Goal: Task Accomplishment & Management: Complete application form

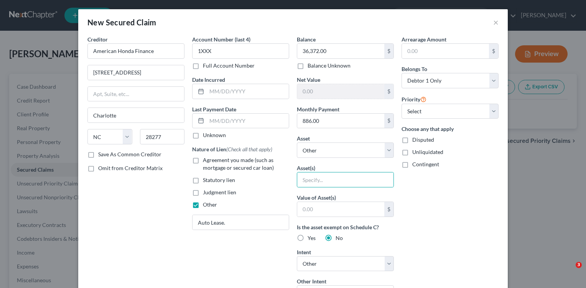
select select "28"
select select "0"
select select "4"
select select "0"
drag, startPoint x: 571, startPoint y: 157, endPoint x: 477, endPoint y: 178, distance: 97.2
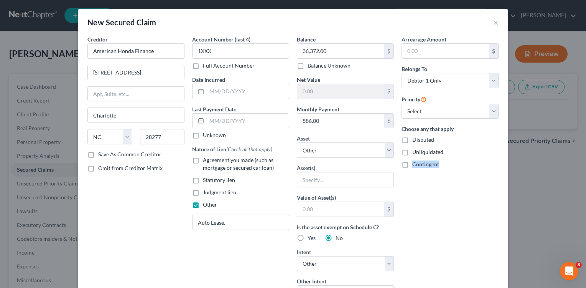
click at [545, 186] on div "New Secured Claim × Creditor * American Honda Finance 13856 Ballantyne Corporat…" at bounding box center [293, 144] width 586 height 288
click at [444, 182] on div "Arrearage Amount $ Belongs To * Select Debtor 1 Only Debtor 2 Only Debtor 1 And…" at bounding box center [450, 233] width 105 height 397
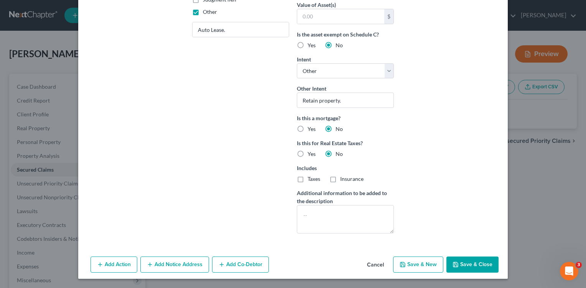
click at [472, 270] on button "Save & Close" at bounding box center [473, 264] width 52 height 16
select select
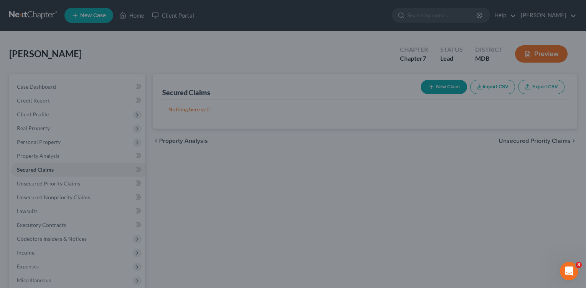
scroll to position [109, 0]
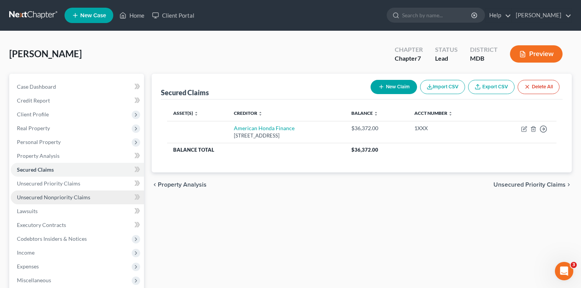
click at [58, 200] on span "Unsecured Nonpriority Claims" at bounding box center [53, 197] width 73 height 7
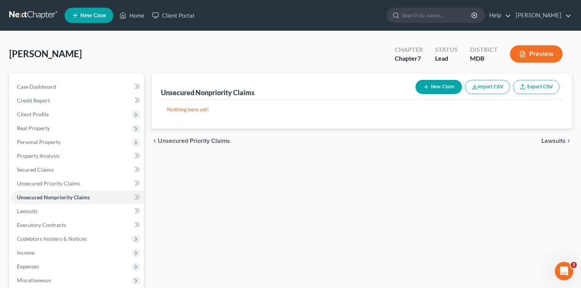
click at [454, 85] on button "New Claim" at bounding box center [438, 87] width 46 height 14
select select "0"
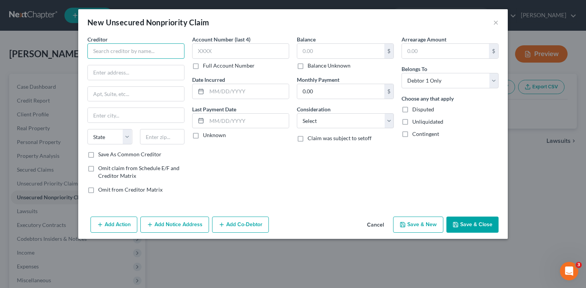
click at [176, 50] on input "text" at bounding box center [135, 50] width 97 height 15
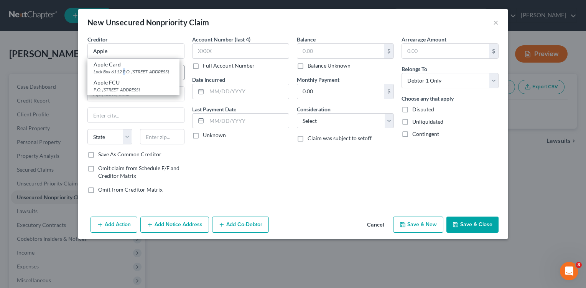
click at [125, 73] on div "Lock Box 6112 P.O. [STREET_ADDRESS]" at bounding box center [134, 71] width 80 height 7
type input "Apple Card"
type input "Lock Box 6112"
type input "P.O. Box 7247"
type input "[GEOGRAPHIC_DATA]"
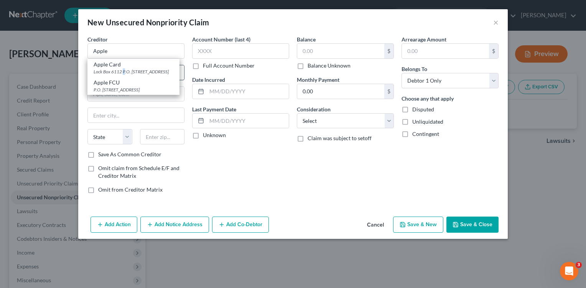
select select "39"
type input "19170"
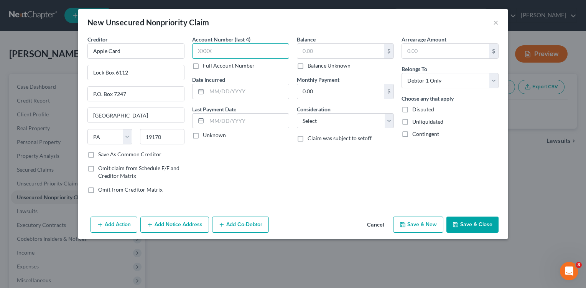
click at [250, 48] on input "text" at bounding box center [240, 50] width 97 height 15
click at [324, 53] on input "text" at bounding box center [340, 51] width 87 height 15
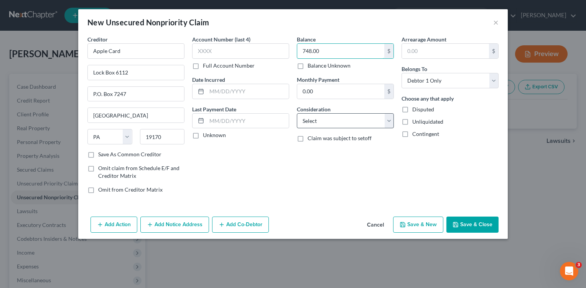
type input "748.00"
click at [386, 121] on select "Select Cable / Satellite Services Collection Agency Credit Card Debt Debt Couns…" at bounding box center [345, 120] width 97 height 15
select select "2"
click at [297, 113] on select "Select Cable / Satellite Services Collection Agency Credit Card Debt Debt Couns…" at bounding box center [345, 120] width 97 height 15
click at [414, 226] on button "Save & New" at bounding box center [418, 224] width 50 height 16
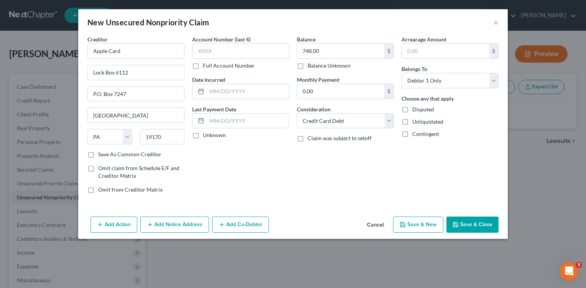
select select "0"
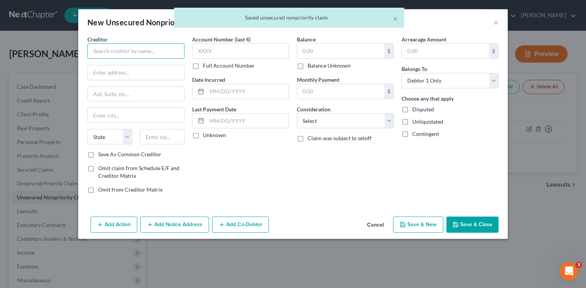
click at [160, 48] on input "text" at bounding box center [135, 50] width 97 height 15
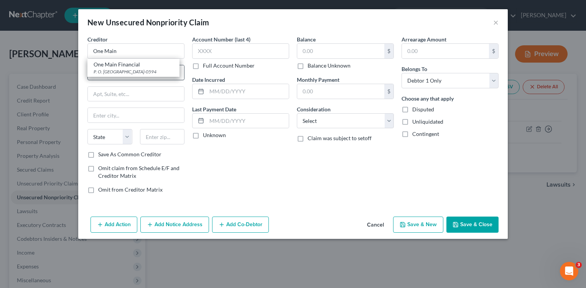
click at [152, 66] on div "One Main Financial" at bounding box center [134, 65] width 80 height 8
type input "One Main Financial"
type input "P. O. Box 740594"
type input "Cincinnati"
select select "36"
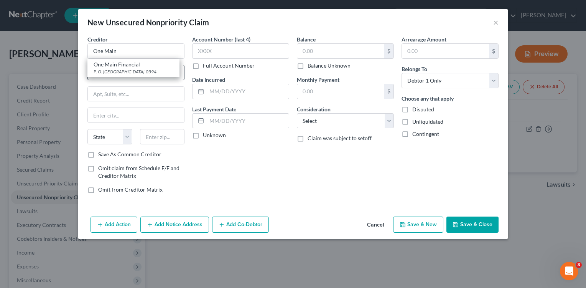
type input "45274-0594"
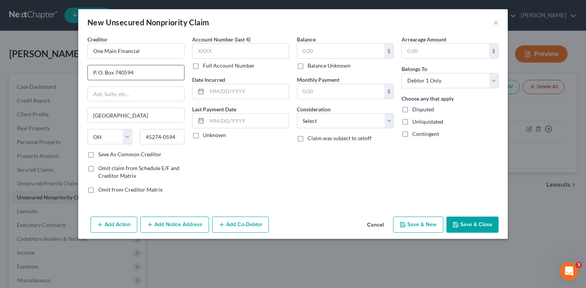
click at [141, 76] on input "P. O. Box 740594" at bounding box center [136, 72] width 96 height 15
type input "P. O. Box 1010"
click at [98, 155] on label "Save As Common Creditor" at bounding box center [129, 154] width 63 height 8
click at [101, 155] on input "Save As Common Creditor" at bounding box center [103, 152] width 5 height 5
checkbox input "true"
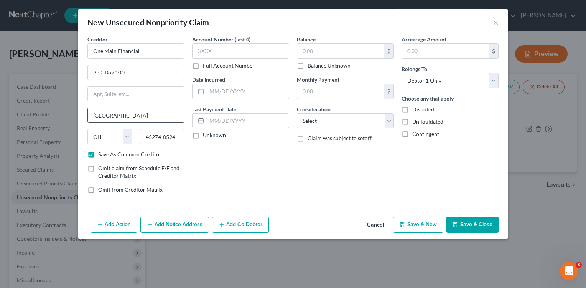
click at [138, 118] on input "Cincinnati" at bounding box center [136, 115] width 96 height 15
type input "C"
type input "[GEOGRAPHIC_DATA]"
click at [127, 139] on select "State [US_STATE] AK AR AZ CA CO CT DE DC [GEOGRAPHIC_DATA] [GEOGRAPHIC_DATA] GU…" at bounding box center [109, 136] width 45 height 15
select select "15"
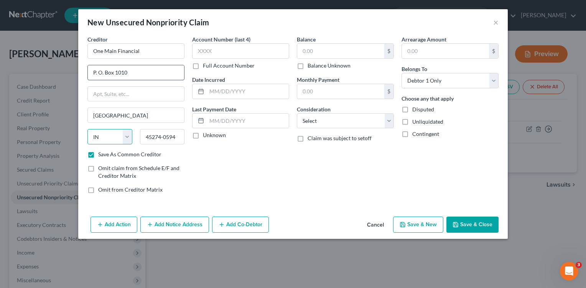
click at [87, 129] on select "State [US_STATE] AK AR AZ CA CO CT DE DC [GEOGRAPHIC_DATA] [GEOGRAPHIC_DATA] GU…" at bounding box center [109, 136] width 45 height 15
click at [300, 50] on input "text" at bounding box center [340, 51] width 87 height 15
click at [311, 50] on input "24,456.00" at bounding box center [340, 51] width 87 height 15
type input "2"
type input "24,546.00"
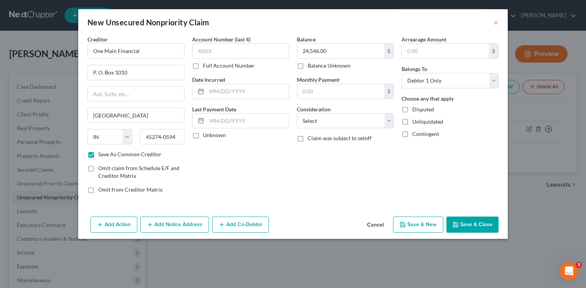
click at [304, 204] on div "Creditor * One Main Financial P. O. Box 1010 Evansville State AL AK AR AZ CA CO…" at bounding box center [293, 124] width 430 height 178
click at [390, 123] on select "Select Cable / Satellite Services Collection Agency Credit Card Debt Debt Couns…" at bounding box center [345, 120] width 97 height 15
click at [297, 113] on select "Select Cable / Satellite Services Collection Agency Credit Card Debt Debt Couns…" at bounding box center [345, 120] width 97 height 15
click at [390, 119] on select "Select Cable / Satellite Services Collection Agency Credit Card Debt Debt Couns…" at bounding box center [345, 120] width 97 height 15
select select "4"
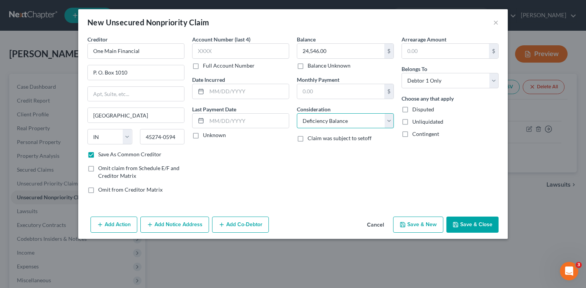
click at [297, 113] on select "Select Cable / Satellite Services Collection Agency Credit Card Debt Debt Couns…" at bounding box center [345, 120] width 97 height 15
drag, startPoint x: 419, startPoint y: 219, endPoint x: 419, endPoint y: 224, distance: 5.8
click at [419, 224] on button "Save & New" at bounding box center [418, 224] width 50 height 16
checkbox input "false"
select select "0"
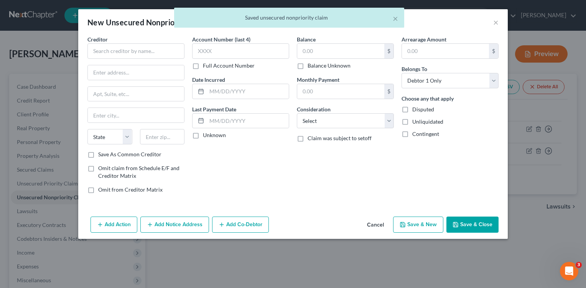
type input "0.00"
click at [157, 54] on input "text" at bounding box center [135, 50] width 97 height 15
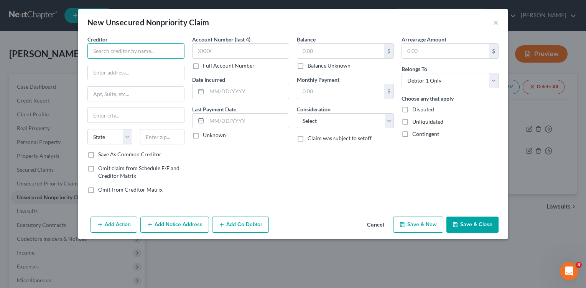
click at [159, 48] on input "text" at bounding box center [135, 50] width 97 height 15
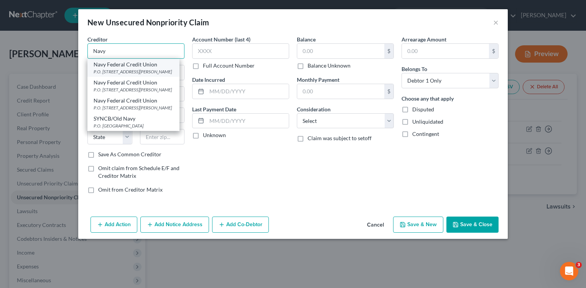
click at [125, 59] on div "Navy Navy Federal Credit Union P.O. Box 3000, Merrifield, VA 22119-3000 Navy Fe…" at bounding box center [135, 50] width 97 height 15
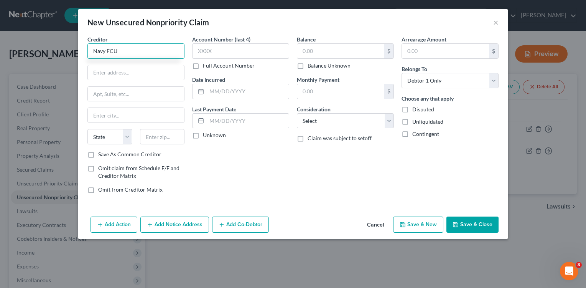
type input "Navy FCU"
click at [98, 153] on label "Save As Common Creditor" at bounding box center [129, 154] width 63 height 8
click at [101, 153] on input "Save As Common Creditor" at bounding box center [103, 152] width 5 height 5
checkbox input "true"
click at [139, 71] on input "text" at bounding box center [136, 72] width 96 height 15
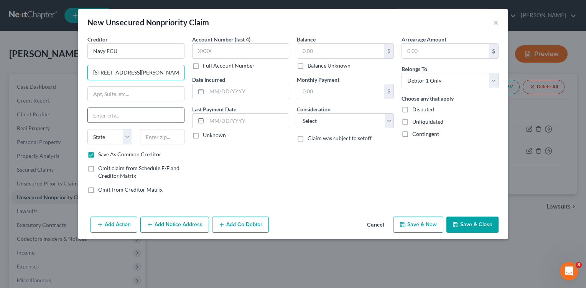
type input "[STREET_ADDRESS][PERSON_NAME]"
drag, startPoint x: 142, startPoint y: 116, endPoint x: 148, endPoint y: 109, distance: 9.6
click at [145, 115] on input "text" at bounding box center [136, 115] width 96 height 15
type input "[GEOGRAPHIC_DATA]"
click at [127, 137] on select "State [US_STATE] AK AR AZ CA CO CT DE DC [GEOGRAPHIC_DATA] [GEOGRAPHIC_DATA] GU…" at bounding box center [109, 136] width 45 height 15
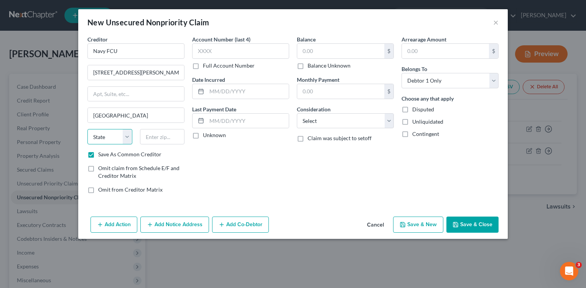
select select "48"
click at [87, 129] on select "State [US_STATE] AK AR AZ CA CO CT DE DC [GEOGRAPHIC_DATA] [GEOGRAPHIC_DATA] GU…" at bounding box center [109, 136] width 45 height 15
click at [176, 141] on input "text" at bounding box center [162, 136] width 45 height 15
type input "22180"
click at [301, 52] on input "text" at bounding box center [340, 51] width 87 height 15
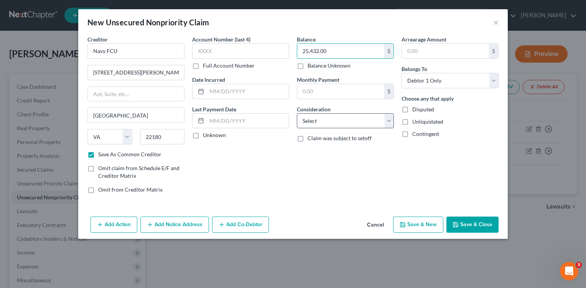
type input "25,432.00"
click at [386, 120] on select "Select Cable / Satellite Services Collection Agency Credit Card Debt Debt Couns…" at bounding box center [345, 120] width 97 height 15
select select "2"
click at [297, 113] on select "Select Cable / Satellite Services Collection Agency Credit Card Debt Debt Couns…" at bounding box center [345, 120] width 97 height 15
click at [478, 229] on button "Save & Close" at bounding box center [473, 224] width 52 height 16
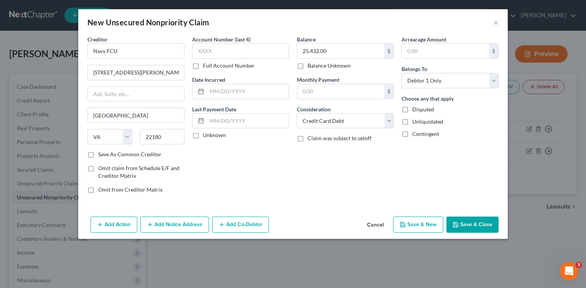
checkbox input "false"
type input "0.00"
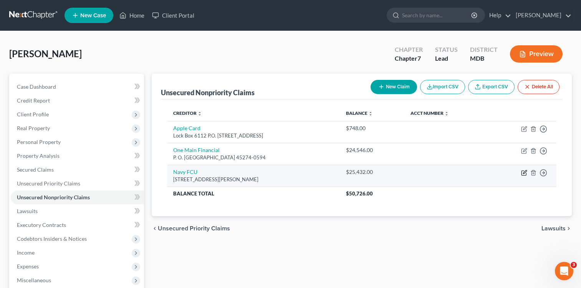
click at [525, 173] on icon "button" at bounding box center [524, 173] width 6 height 6
select select "48"
select select "2"
select select "0"
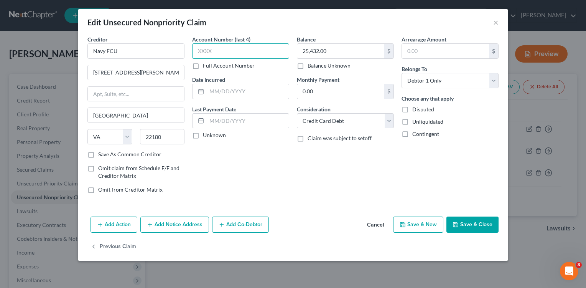
click at [216, 52] on input "text" at bounding box center [240, 50] width 97 height 15
type input "835X"
click at [259, 165] on div "Account Number (last 4) 835X Full Account Number Date Incurred Last Payment Dat…" at bounding box center [240, 117] width 105 height 164
click at [411, 222] on button "Save & New" at bounding box center [418, 224] width 50 height 16
select select "0"
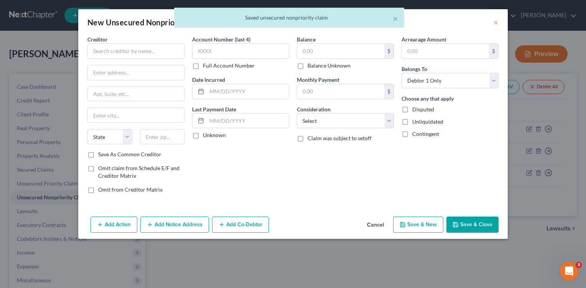
type input "0"
click at [162, 50] on input "text" at bounding box center [135, 50] width 97 height 15
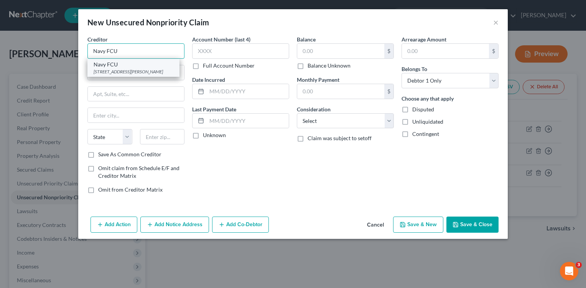
type input "Navy FCU"
click at [131, 64] on div "Navy FCU" at bounding box center [134, 65] width 80 height 8
type input "[STREET_ADDRESS][PERSON_NAME]"
type input "[GEOGRAPHIC_DATA]"
select select "48"
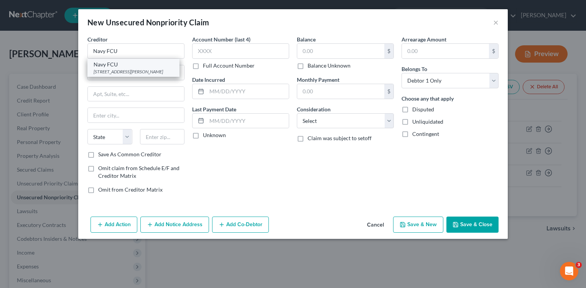
type input "22180"
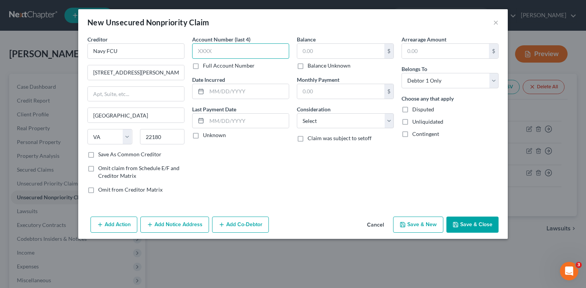
click at [227, 54] on input "text" at bounding box center [240, 50] width 97 height 15
type input "632X"
click at [304, 49] on input "text" at bounding box center [340, 51] width 87 height 15
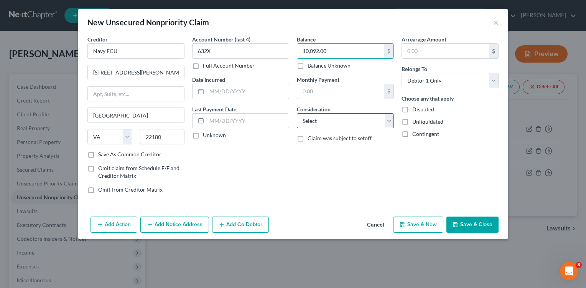
type input "10,092.00"
click at [387, 120] on select "Select Cable / Satellite Services Collection Agency Credit Card Debt Debt Couns…" at bounding box center [345, 120] width 97 height 15
click at [297, 113] on select "Select Cable / Satellite Services Collection Agency Credit Card Debt Debt Couns…" at bounding box center [345, 120] width 97 height 15
click at [389, 120] on select "Select Cable / Satellite Services Collection Agency Credit Card Debt Debt Couns…" at bounding box center [345, 120] width 97 height 15
select select "2"
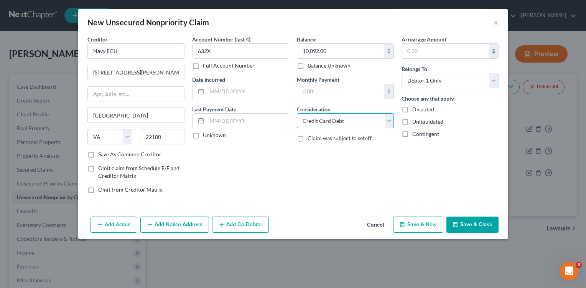
click at [297, 113] on select "Select Cable / Satellite Services Collection Agency Credit Card Debt Debt Couns…" at bounding box center [345, 120] width 97 height 15
click at [249, 162] on div "Account Number (last 4) 632X Full Account Number Date Incurred Last Payment Dat…" at bounding box center [240, 117] width 105 height 164
click at [419, 227] on button "Save & New" at bounding box center [418, 224] width 50 height 16
select select "0"
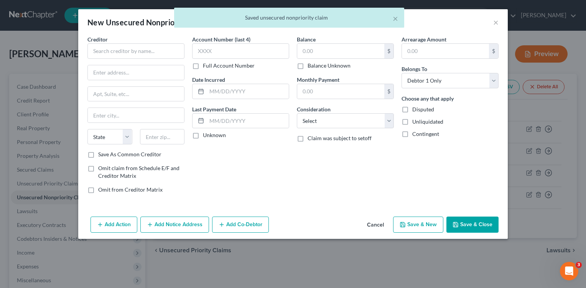
type input "0.00"
click at [151, 49] on input "text" at bounding box center [135, 50] width 97 height 15
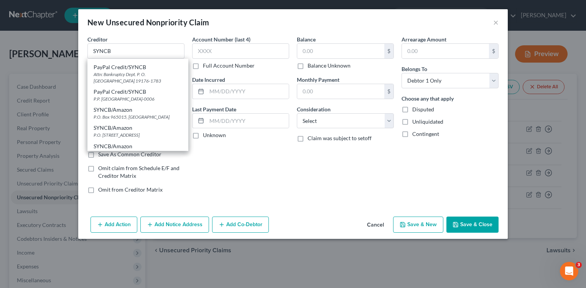
scroll to position [31, 0]
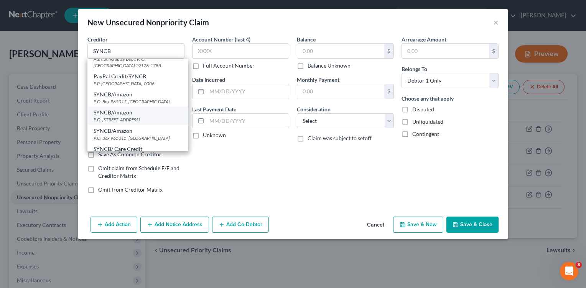
click at [127, 123] on div "P.O. [STREET_ADDRESS]" at bounding box center [138, 119] width 89 height 7
type input "SYNCB/Amazon"
type input "P.O. Box 71737"
type input "[GEOGRAPHIC_DATA]"
select select "39"
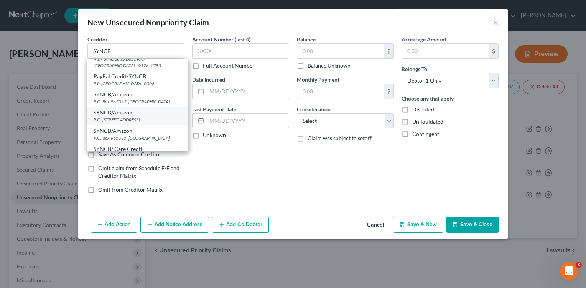
type input "19176"
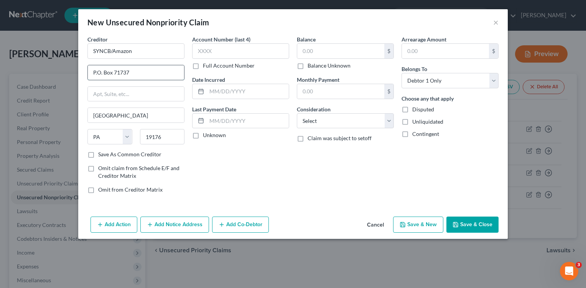
click at [123, 72] on input "P.O. Box 71737" at bounding box center [136, 72] width 96 height 15
type input "P.O. Box 71727"
click at [98, 154] on label "Save As Common Creditor" at bounding box center [129, 154] width 63 height 8
click at [101, 154] on input "Save As Common Creditor" at bounding box center [103, 152] width 5 height 5
checkbox input "true"
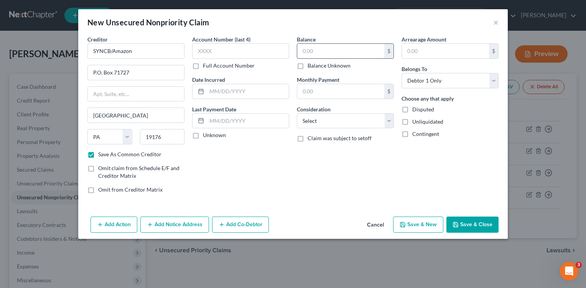
click at [322, 52] on input "text" at bounding box center [340, 51] width 87 height 15
type input "1,307.00"
click at [389, 121] on select "Select Cable / Satellite Services Collection Agency Credit Card Debt Debt Couns…" at bounding box center [345, 120] width 97 height 15
select select "2"
click at [297, 113] on select "Select Cable / Satellite Services Collection Agency Credit Card Debt Debt Couns…" at bounding box center [345, 120] width 97 height 15
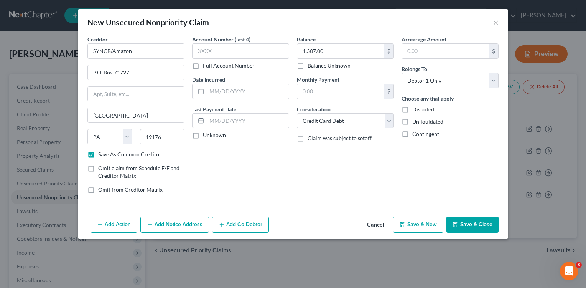
click at [405, 227] on icon "button" at bounding box center [403, 224] width 6 height 6
select select "0"
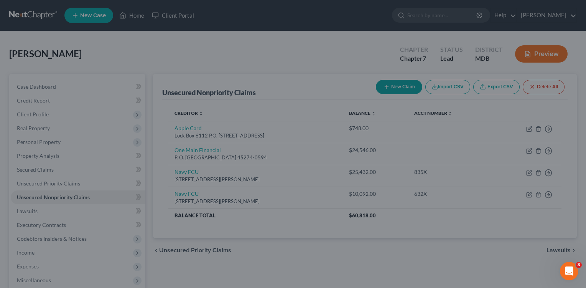
checkbox input "false"
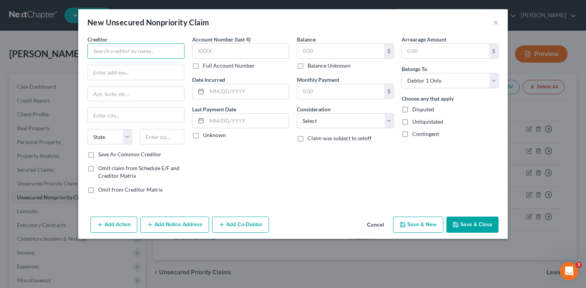
click at [118, 55] on input "text" at bounding box center [135, 50] width 97 height 15
drag, startPoint x: 117, startPoint y: 55, endPoint x: 304, endPoint y: 216, distance: 246.5
click at [304, 216] on div "Add Action Add Notice Address Add Co-Debtor Cancel Save & New Save & Close" at bounding box center [293, 225] width 430 height 25
click at [168, 52] on input "text" at bounding box center [135, 50] width 97 height 15
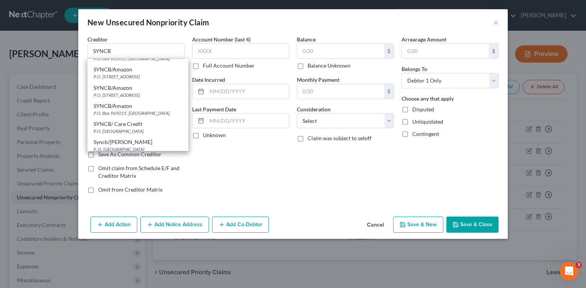
scroll to position [76, 0]
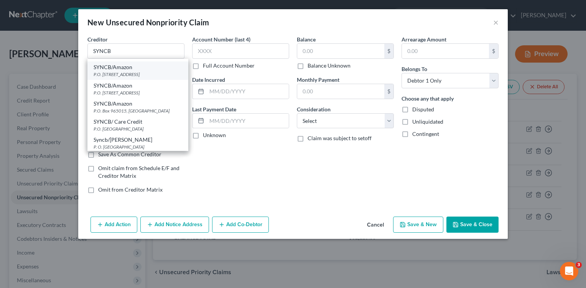
click at [121, 71] on div "SYNCB/Amazon" at bounding box center [138, 67] width 89 height 8
type input "SYNCB/Amazon"
type input "P.O. Box 71737"
type input "[GEOGRAPHIC_DATA]"
select select "39"
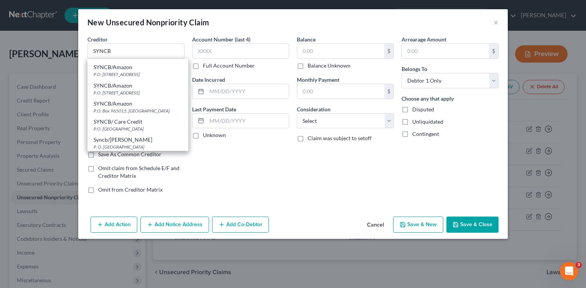
type input "19176"
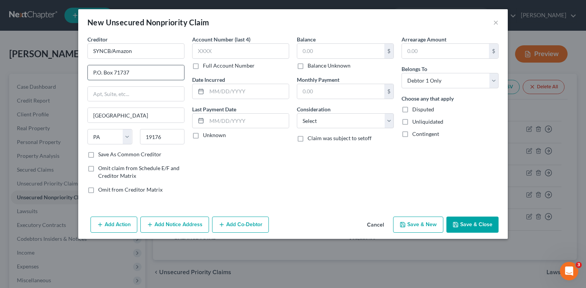
drag, startPoint x: 123, startPoint y: 72, endPoint x: 126, endPoint y: 67, distance: 6.0
click at [124, 72] on input "P.O. Box 71737" at bounding box center [136, 72] width 96 height 15
type input "P.O. Box 71746"
click at [98, 155] on label "Save As Common Creditor" at bounding box center [129, 154] width 63 height 8
click at [101, 155] on input "Save As Common Creditor" at bounding box center [103, 152] width 5 height 5
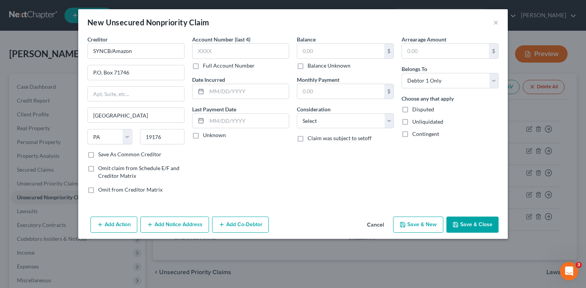
checkbox input "true"
drag, startPoint x: 301, startPoint y: 51, endPoint x: 300, endPoint y: 46, distance: 5.2
click at [300, 48] on input "text" at bounding box center [340, 51] width 87 height 15
type input "1,225.00"
click at [387, 123] on select "Select Cable / Satellite Services Collection Agency Credit Card Debt Debt Couns…" at bounding box center [345, 120] width 97 height 15
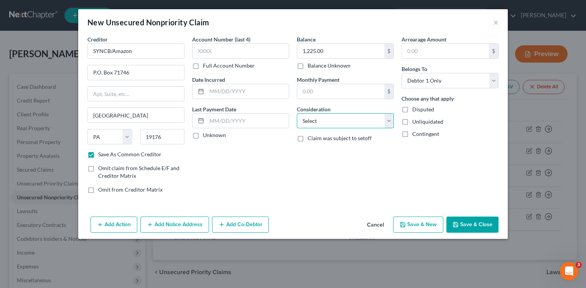
select select "2"
click at [297, 113] on select "Select Cable / Satellite Services Collection Agency Credit Card Debt Debt Couns…" at bounding box center [345, 120] width 97 height 15
click at [280, 187] on div "Account Number (last 4) Full Account Number Date Incurred Last Payment Date Unk…" at bounding box center [240, 117] width 105 height 164
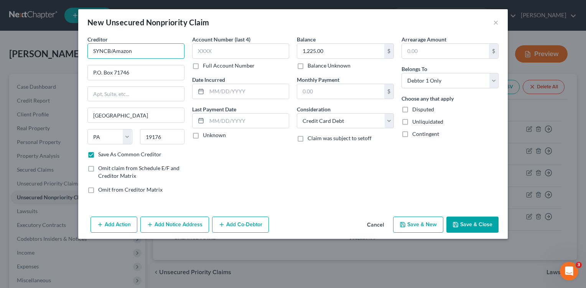
click at [139, 50] on input "SYNCB/Amazon" at bounding box center [135, 50] width 97 height 15
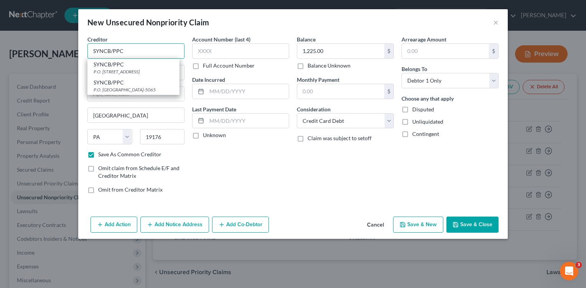
type input "SYNCB/PPC"
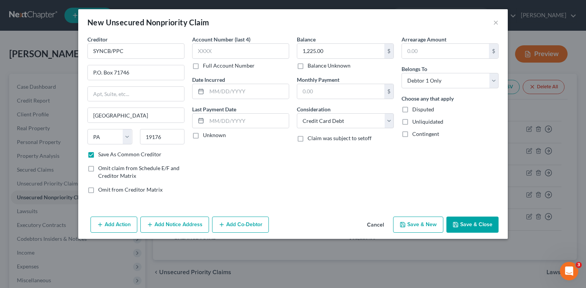
click at [147, 34] on div "New Unsecured Nonpriority Claim ×" at bounding box center [293, 22] width 430 height 26
click at [418, 227] on button "Save & New" at bounding box center [418, 224] width 50 height 16
select select "0"
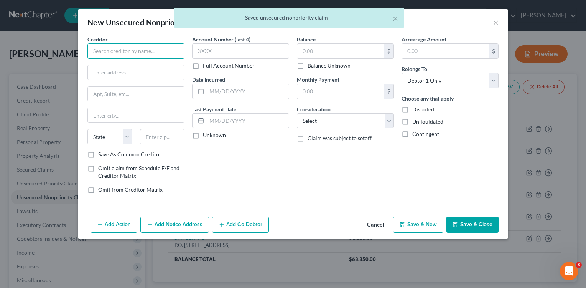
click at [166, 53] on input "text" at bounding box center [135, 50] width 97 height 15
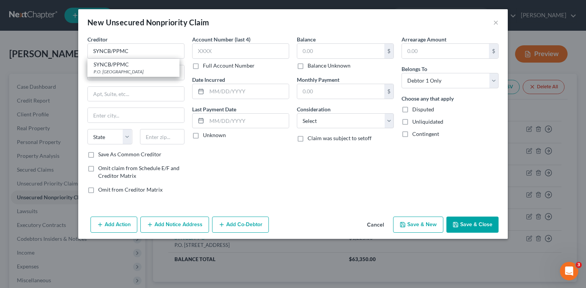
click at [200, 167] on div "Account Number (last 4) Full Account Number Date Incurred Last Payment Date Unk…" at bounding box center [240, 117] width 105 height 164
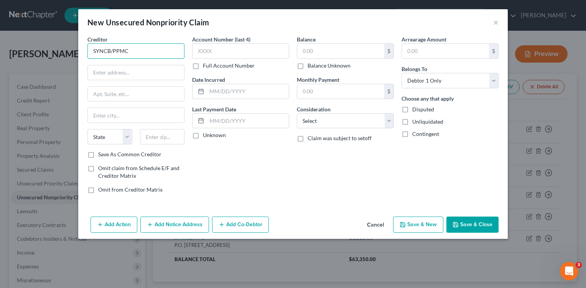
click at [129, 49] on input "SYNCB/PPMC" at bounding box center [135, 50] width 97 height 15
click at [132, 52] on input "SYNCB/PPMC" at bounding box center [135, 50] width 97 height 15
type input "SYNCB/PPMC"
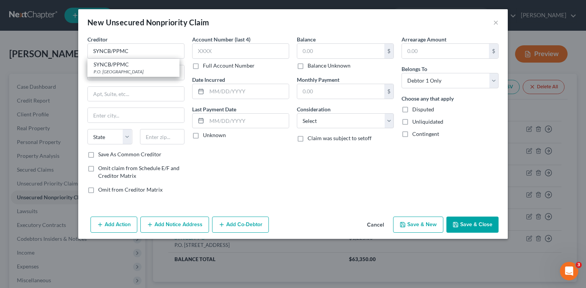
drag, startPoint x: 235, startPoint y: 200, endPoint x: 221, endPoint y: 185, distance: 20.1
click at [232, 192] on div "Creditor * SYNCB/PPMC SYNCB/PPMC P.O. Box 965005, Orlando, FL 32896 State AL AK…" at bounding box center [293, 124] width 430 height 178
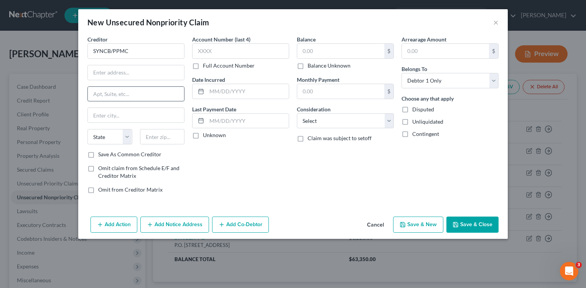
click at [140, 96] on input "text" at bounding box center [136, 94] width 96 height 15
click at [147, 78] on input "text" at bounding box center [136, 72] width 96 height 15
click at [113, 73] on input "P. O. Box71746" at bounding box center [136, 72] width 96 height 15
type input "P. O. Box 71746"
click at [98, 154] on label "Save As Common Creditor" at bounding box center [129, 154] width 63 height 8
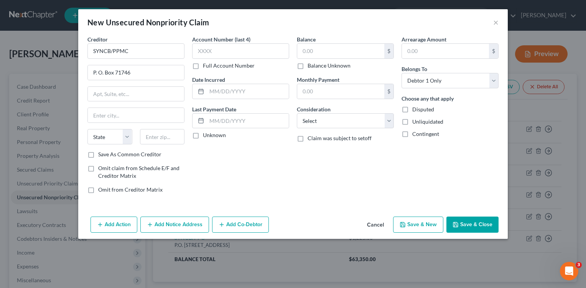
click at [101, 154] on input "Save As Common Creditor" at bounding box center [103, 152] width 5 height 5
checkbox input "true"
click at [127, 137] on select "State [US_STATE] AK AR AZ CA CO CT DE DC [GEOGRAPHIC_DATA] [GEOGRAPHIC_DATA] GU…" at bounding box center [109, 136] width 45 height 15
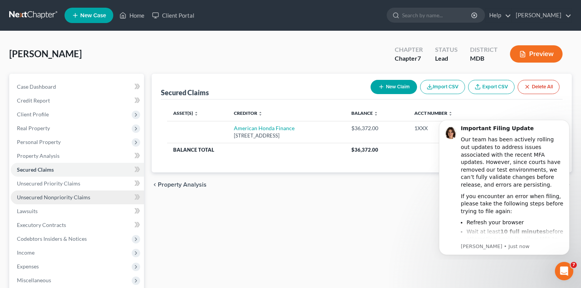
click at [54, 196] on span "Unsecured Nonpriority Claims" at bounding box center [53, 197] width 73 height 7
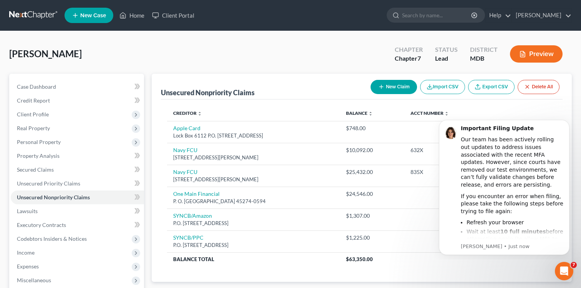
click at [385, 89] on button "New Claim" at bounding box center [393, 87] width 46 height 14
select select "0"
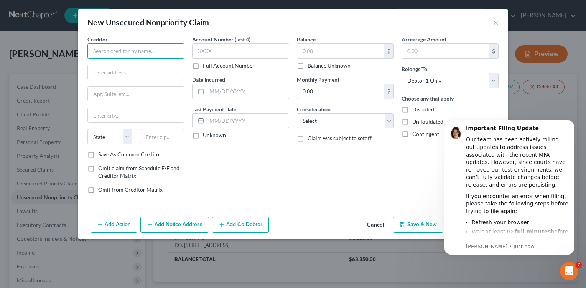
click at [150, 48] on input "text" at bounding box center [135, 50] width 97 height 15
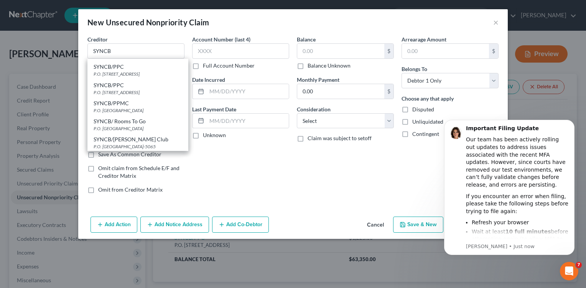
scroll to position [326, 0]
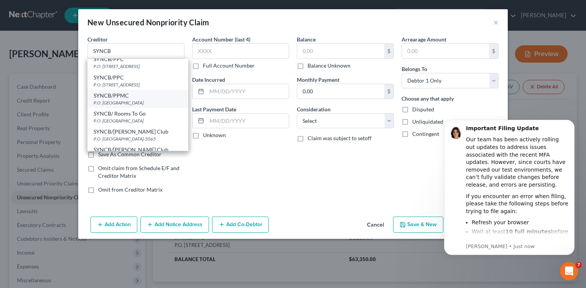
click at [139, 101] on div "P.O. [GEOGRAPHIC_DATA]" at bounding box center [138, 102] width 89 height 7
type input "SYNCB/PPMC"
type input "P.O. Box 965005"
type input "Orlando"
select select "9"
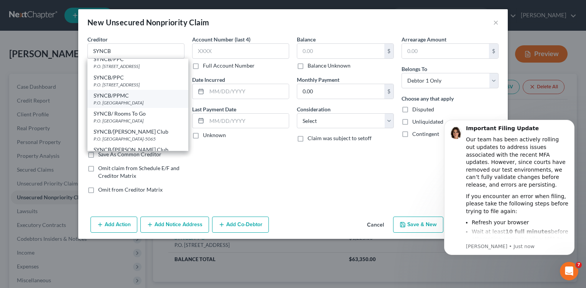
type input "32896"
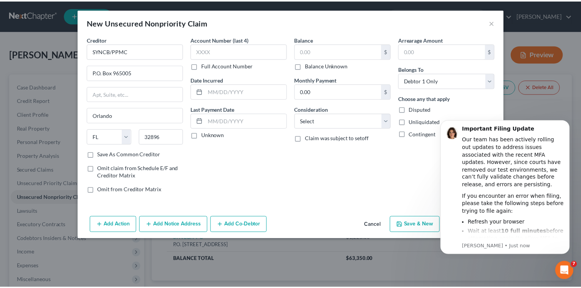
scroll to position [0, 0]
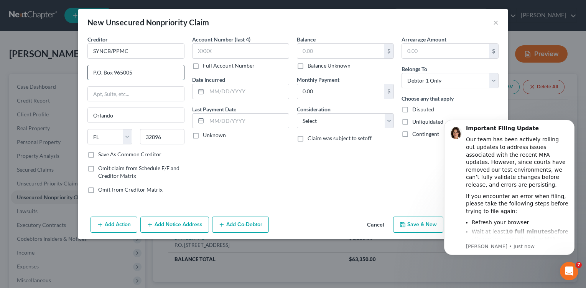
click at [134, 74] on input "P.O. Box 965005" at bounding box center [136, 72] width 96 height 15
type input "P.O. Box 71746"
click at [154, 121] on input "Orlando" at bounding box center [136, 115] width 96 height 15
type input "O"
type input "[GEOGRAPHIC_DATA]"
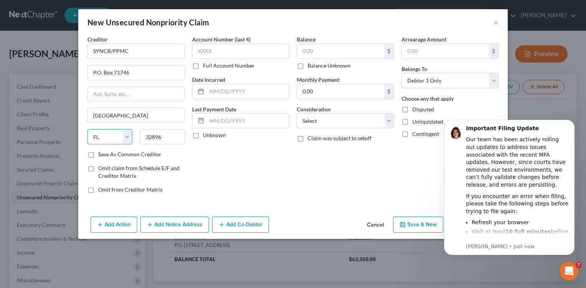
click at [128, 137] on select "State [US_STATE] AK AR AZ CA CO CT DE DC [GEOGRAPHIC_DATA] [GEOGRAPHIC_DATA] GU…" at bounding box center [109, 136] width 45 height 15
drag, startPoint x: 128, startPoint y: 137, endPoint x: 107, endPoint y: 72, distance: 68.2
click at [107, 72] on input "P.O. Box 71746" at bounding box center [136, 72] width 96 height 15
click at [125, 139] on select "State [US_STATE] AK AR AZ CA CO CT DE DC [GEOGRAPHIC_DATA] [GEOGRAPHIC_DATA] GU…" at bounding box center [109, 136] width 45 height 15
select select "39"
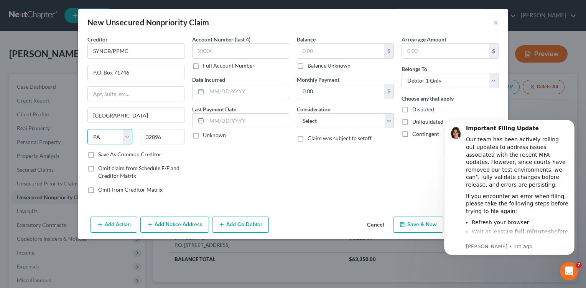
click at [87, 129] on select "State [US_STATE] AK AR AZ CA CO CT DE DC [GEOGRAPHIC_DATA] [GEOGRAPHIC_DATA] GU…" at bounding box center [109, 136] width 45 height 15
click at [163, 135] on input "32896" at bounding box center [162, 136] width 45 height 15
type input "3"
type input "19176"
click at [98, 156] on label "Save As Common Creditor" at bounding box center [129, 154] width 63 height 8
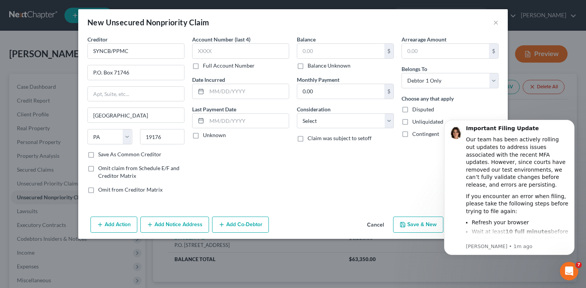
click at [101, 155] on input "Save As Common Creditor" at bounding box center [103, 152] width 5 height 5
checkbox input "true"
click at [574, 120] on icon "Dismiss notification" at bounding box center [573, 122] width 4 height 4
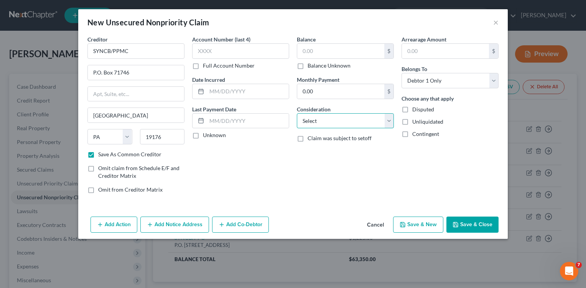
click at [390, 120] on select "Select Cable / Satellite Services Collection Agency Credit Card Debt Debt Couns…" at bounding box center [345, 120] width 97 height 15
select select "2"
click at [297, 113] on select "Select Cable / Satellite Services Collection Agency Credit Card Debt Debt Couns…" at bounding box center [345, 120] width 97 height 15
click at [335, 50] on input "text" at bounding box center [340, 51] width 87 height 15
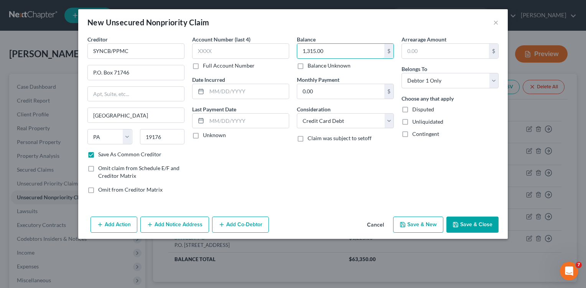
type input "1,315.00"
click at [436, 223] on button "Save & New" at bounding box center [418, 224] width 50 height 16
checkbox input "false"
select select "0"
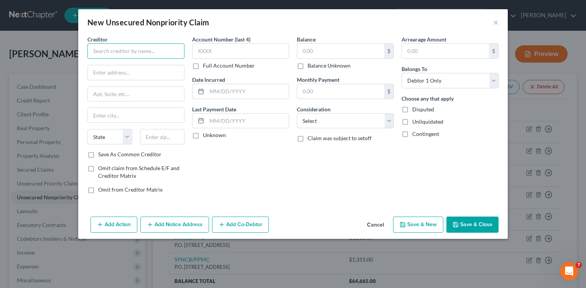
click at [163, 52] on input "text" at bounding box center [135, 50] width 97 height 15
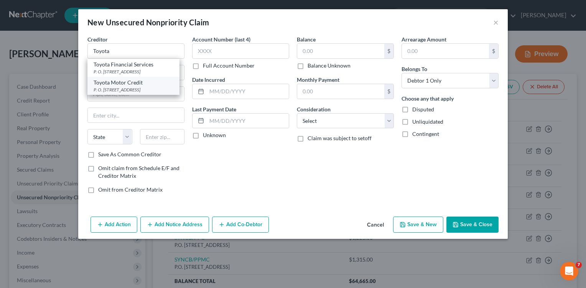
click at [121, 91] on div "P. O. [STREET_ADDRESS]" at bounding box center [134, 89] width 80 height 7
type input "Toyota Motor Credit"
type input "P. O. Box 9786"
type input "[GEOGRAPHIC_DATA]"
select select "16"
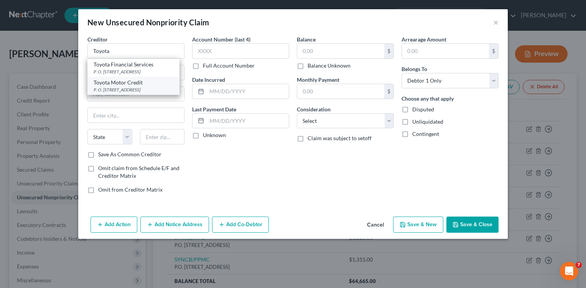
type input "52409"
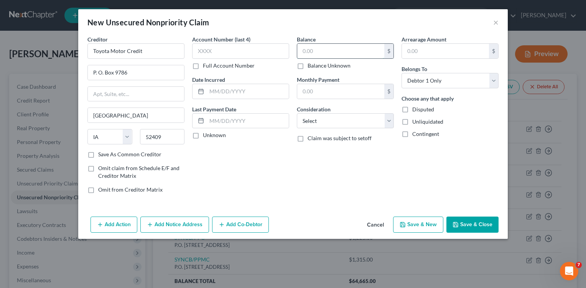
drag, startPoint x: 304, startPoint y: 51, endPoint x: 309, endPoint y: 51, distance: 4.6
click at [305, 51] on input "text" at bounding box center [340, 51] width 87 height 15
type input "70,011.00"
click at [391, 120] on select "Select Cable / Satellite Services Collection Agency Credit Card Debt Debt Couns…" at bounding box center [345, 120] width 97 height 15
select select "4"
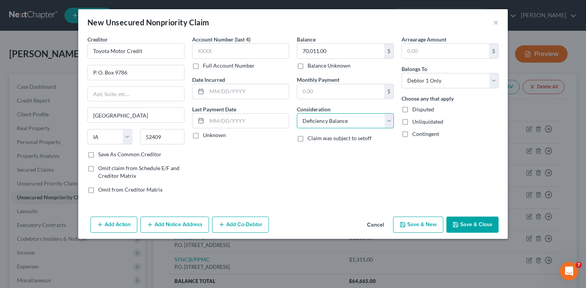
click at [297, 113] on select "Select Cable / Satellite Services Collection Agency Credit Card Debt Debt Couns…" at bounding box center [345, 120] width 97 height 15
click at [406, 226] on icon "button" at bounding box center [403, 224] width 6 height 6
select select "0"
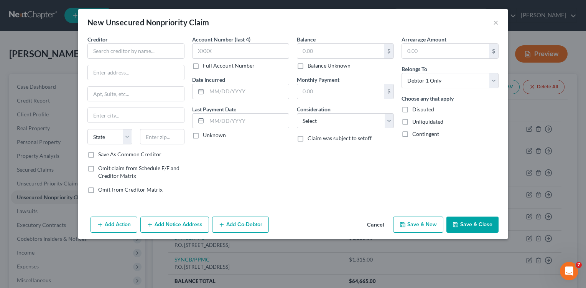
type input "0.00"
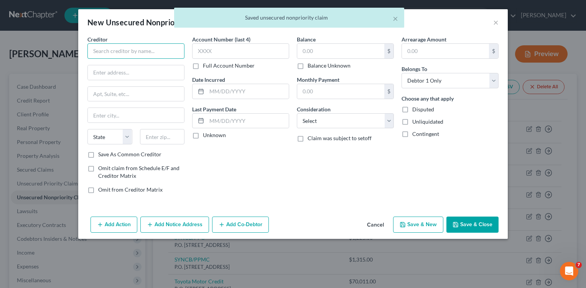
click at [165, 52] on input "text" at bounding box center [135, 50] width 97 height 15
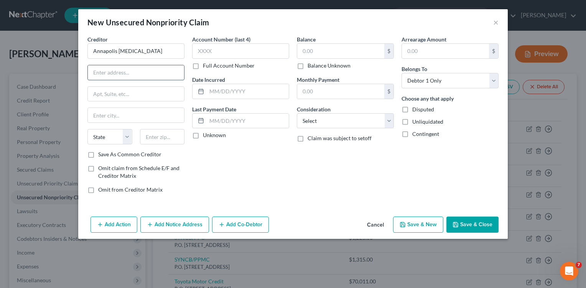
click at [149, 76] on input "text" at bounding box center [136, 72] width 96 height 15
type input "Annapolis [MEDICAL_DATA]"
type input "P. O. Box 2902"
click at [220, 48] on input "text" at bounding box center [240, 50] width 97 height 15
type input "3145"
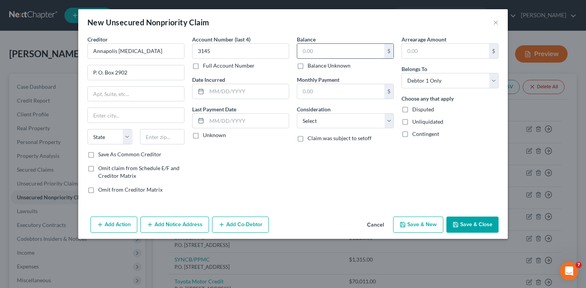
click at [328, 51] on input "text" at bounding box center [340, 51] width 87 height 15
type input "12.81"
click at [387, 122] on select "Select Cable / Satellite Services Collection Agency Credit Card Debt Debt Couns…" at bounding box center [345, 120] width 97 height 15
select select "9"
click at [297, 113] on select "Select Cable / Satellite Services Collection Agency Credit Card Debt Debt Couns…" at bounding box center [345, 120] width 97 height 15
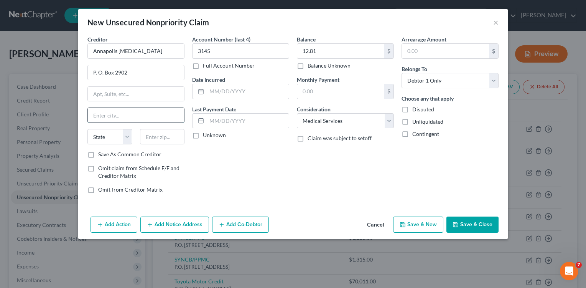
click at [132, 121] on input "text" at bounding box center [136, 115] width 96 height 15
type input "[GEOGRAPHIC_DATA]"
click at [125, 139] on select "State [US_STATE] AK AR AZ CA CO CT DE DC [GEOGRAPHIC_DATA] [GEOGRAPHIC_DATA] GU…" at bounding box center [109, 136] width 45 height 15
select select "21"
click at [87, 129] on select "State [US_STATE] AK AR AZ CA CO CT DE DC [GEOGRAPHIC_DATA] [GEOGRAPHIC_DATA] GU…" at bounding box center [109, 136] width 45 height 15
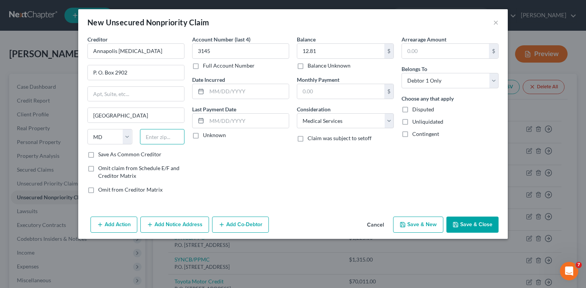
click at [168, 139] on input "text" at bounding box center [162, 136] width 45 height 15
type input "21404-2902"
click at [412, 225] on button "Save & New" at bounding box center [418, 224] width 50 height 16
select select "0"
type input "0.00"
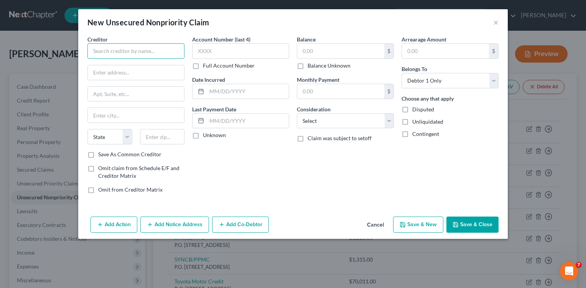
click at [158, 53] on input "text" at bounding box center [135, 50] width 97 height 15
type input "Luminis Health, Inc."
click at [143, 78] on input "text" at bounding box center [136, 72] width 96 height 15
type input "P. O. Box 236"
click at [135, 107] on div "Creditor * Luminis Health, Inc. P. O. [GEOGRAPHIC_DATA] [US_STATE] AK AR AZ CA …" at bounding box center [135, 92] width 97 height 115
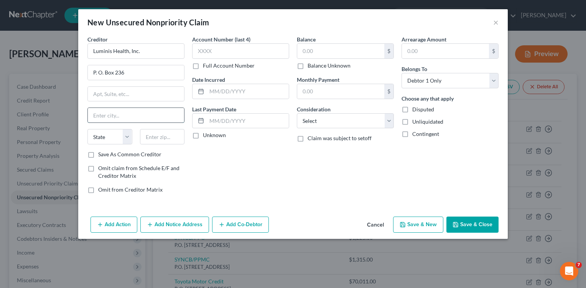
click at [125, 114] on input "text" at bounding box center [136, 115] width 96 height 15
type input "[GEOGRAPHIC_DATA]"
click at [128, 135] on select "State [US_STATE] AK AR AZ CA CO CT DE DC [GEOGRAPHIC_DATA] [GEOGRAPHIC_DATA] GU…" at bounding box center [109, 136] width 45 height 15
select select "21"
click at [87, 129] on select "State [US_STATE] AK AR AZ CA CO CT DE DC [GEOGRAPHIC_DATA] [GEOGRAPHIC_DATA] GU…" at bounding box center [109, 136] width 45 height 15
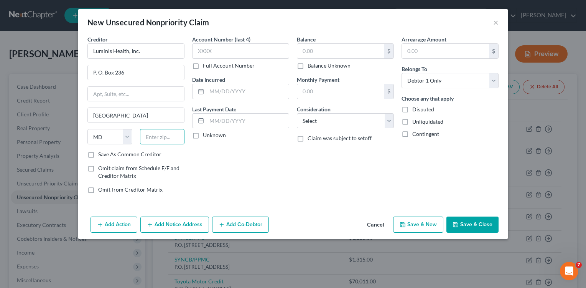
click at [177, 135] on input "text" at bounding box center [162, 136] width 45 height 15
type input "21032"
click at [226, 44] on input "text" at bounding box center [240, 50] width 97 height 15
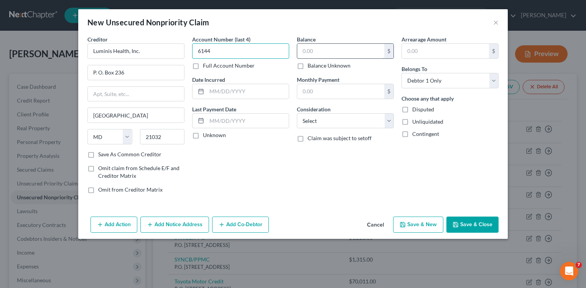
type input "6144"
click at [323, 54] on input "text" at bounding box center [340, 51] width 87 height 15
type input "475.21"
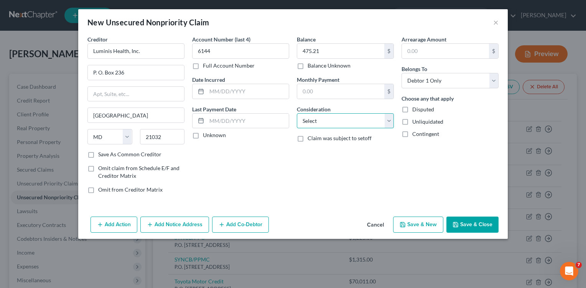
click at [387, 119] on select "Select Cable / Satellite Services Collection Agency Credit Card Debt Debt Couns…" at bounding box center [345, 120] width 97 height 15
select select "9"
click at [297, 113] on select "Select Cable / Satellite Services Collection Agency Credit Card Debt Debt Couns…" at bounding box center [345, 120] width 97 height 15
click at [417, 223] on button "Save & New" at bounding box center [418, 224] width 50 height 16
select select "0"
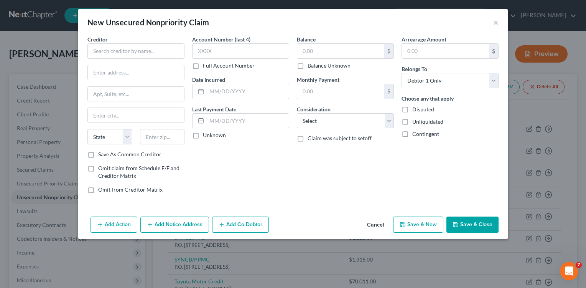
type input "0.00"
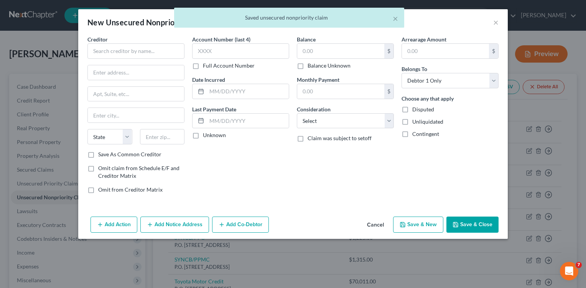
click at [494, 20] on div "× Saved unsecured nonpriority claim" at bounding box center [289, 20] width 586 height 24
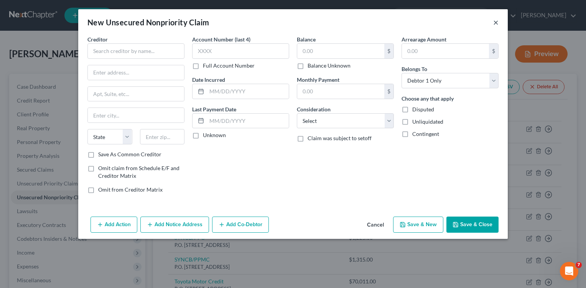
click at [498, 22] on button "×" at bounding box center [496, 22] width 5 height 9
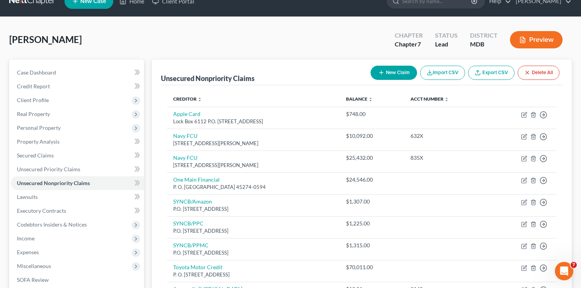
scroll to position [11, 0]
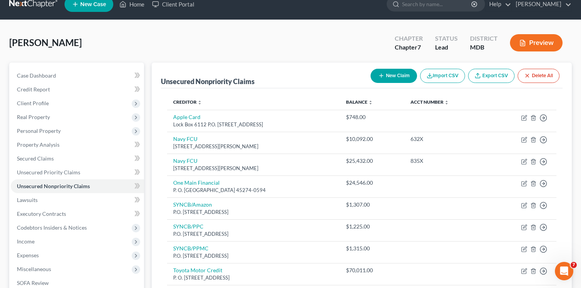
click at [393, 73] on button "New Claim" at bounding box center [393, 76] width 46 height 14
select select "0"
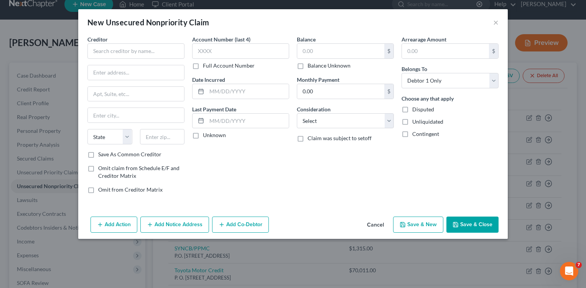
click at [485, 220] on button "Save & Close" at bounding box center [473, 224] width 52 height 16
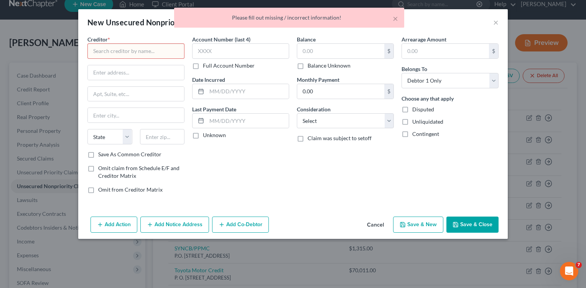
click at [330, 206] on div "Creditor * State [US_STATE] AK AR AZ CA CO CT DE DC [GEOGRAPHIC_DATA] [GEOGRAPH…" at bounding box center [293, 124] width 430 height 178
click at [496, 23] on div "× Please fill out missing / incorrect information!" at bounding box center [289, 20] width 586 height 24
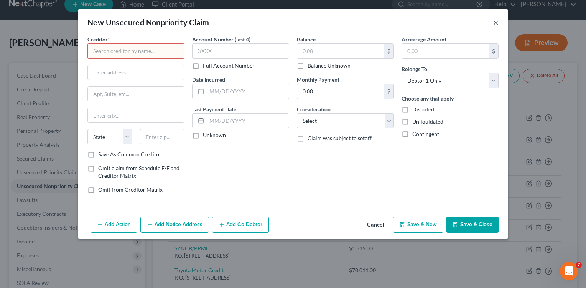
click at [496, 23] on button "×" at bounding box center [496, 22] width 5 height 9
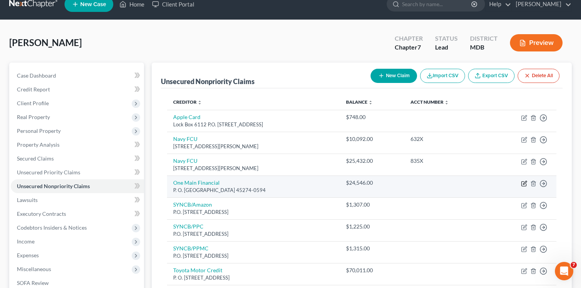
click at [525, 184] on icon "button" at bounding box center [524, 183] width 6 height 6
select select "15"
select select "4"
select select "0"
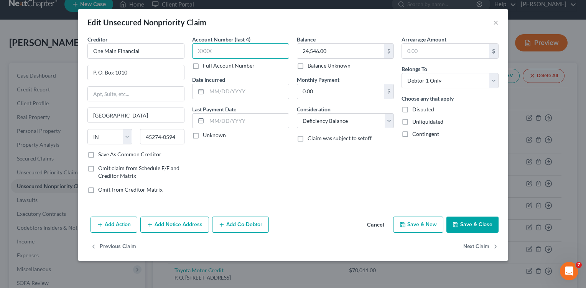
click at [232, 56] on input "text" at bounding box center [240, 50] width 97 height 15
type input "4576"
click at [426, 221] on button "Save & New" at bounding box center [418, 224] width 50 height 16
select select "0"
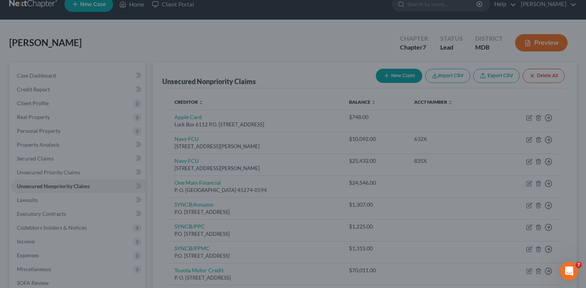
type input "0"
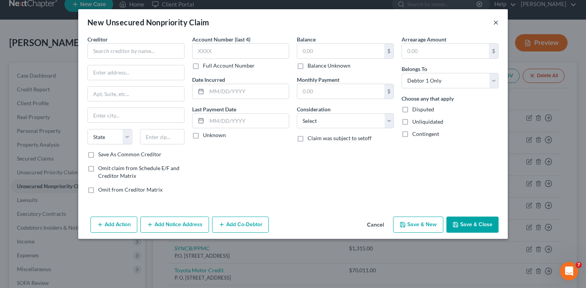
click at [496, 20] on button "×" at bounding box center [496, 22] width 5 height 9
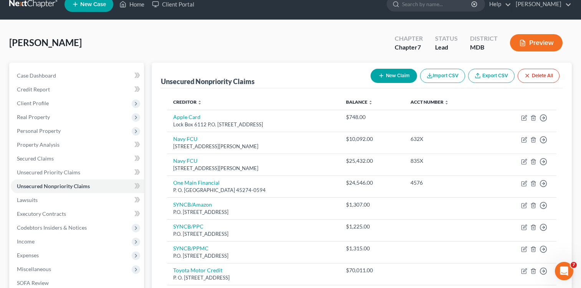
drag, startPoint x: 489, startPoint y: 32, endPoint x: 305, endPoint y: 52, distance: 185.3
click at [305, 52] on div "[PERSON_NAME] Upgraded Chapter Chapter 7 Status Lead District MDB Preview" at bounding box center [290, 45] width 562 height 33
click at [62, 175] on link "Unsecured Priority Claims" at bounding box center [77, 172] width 133 height 14
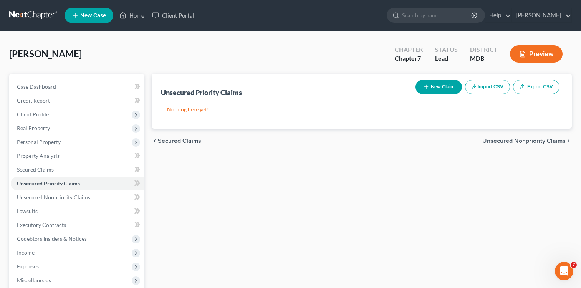
click at [439, 88] on button "New Claim" at bounding box center [438, 87] width 46 height 14
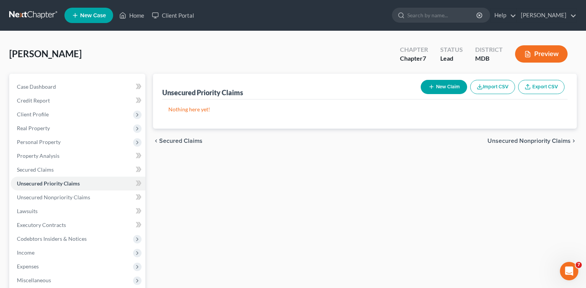
select select "0"
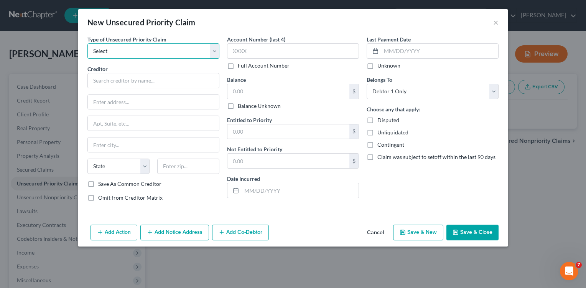
click at [214, 48] on select "Select Taxes & Other Government Units Domestic Support Obligations Extensions o…" at bounding box center [153, 50] width 132 height 15
select select "0"
click at [87, 43] on select "Select Taxes & Other Government Units Domestic Support Obligations Extensions o…" at bounding box center [153, 50] width 132 height 15
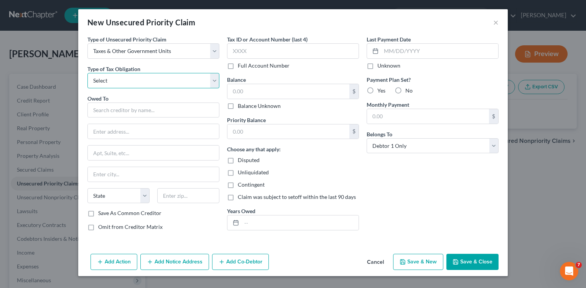
click at [213, 79] on select "Select Federal City State Franchise Tax Board Other" at bounding box center [153, 80] width 132 height 15
select select "2"
click at [87, 73] on select "Select Federal City State Franchise Tax Board Other" at bounding box center [153, 80] width 132 height 15
click at [170, 109] on input "text" at bounding box center [153, 109] width 132 height 15
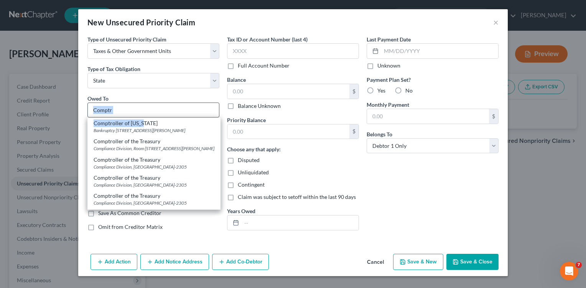
drag, startPoint x: 144, startPoint y: 124, endPoint x: 141, endPoint y: 113, distance: 12.0
click at [141, 113] on div "Comptr Comptroller of [US_STATE] Bankruptcy [STREET_ADDRESS][PERSON_NAME] Compt…" at bounding box center [153, 109] width 132 height 15
click at [158, 126] on div "Comptroller of [US_STATE]" at bounding box center [154, 123] width 121 height 8
type input "Comptroller of [US_STATE]"
type input "Bankruptcy Unit"
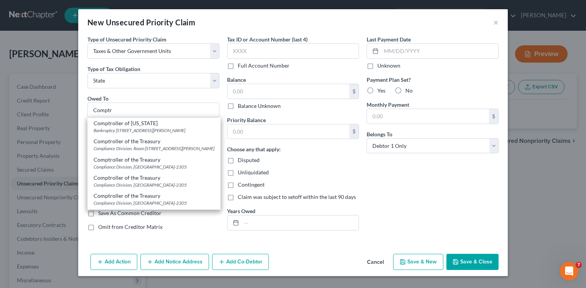
type input "[STREET_ADDRESS][PERSON_NAME]"
type input "[GEOGRAPHIC_DATA]"
select select "21"
type input "21202-1626"
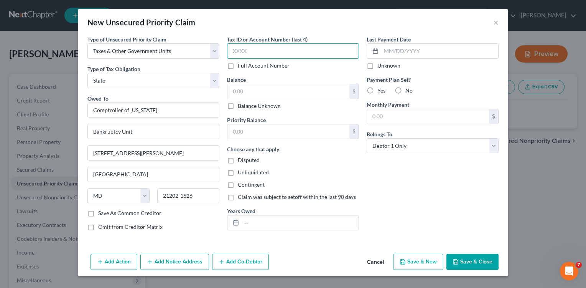
click at [255, 51] on input "text" at bounding box center [293, 50] width 132 height 15
type input "0128"
click at [244, 91] on input "text" at bounding box center [289, 91] width 122 height 15
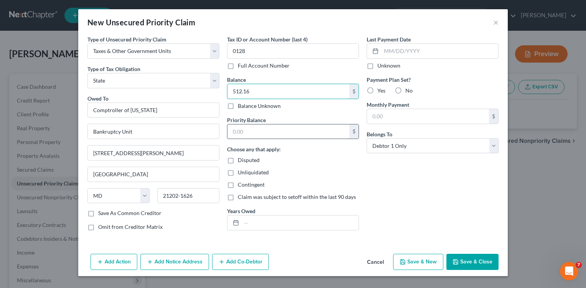
type input "512.16"
click at [265, 129] on input "text" at bounding box center [289, 131] width 122 height 15
type input "512.16"
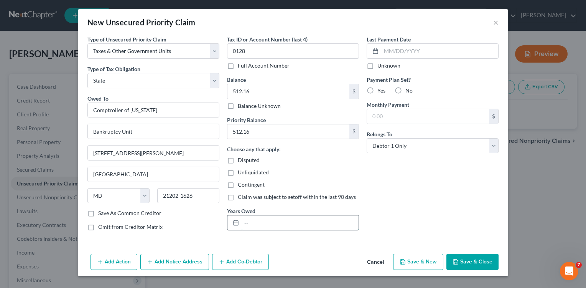
click at [269, 224] on input "text" at bounding box center [300, 222] width 117 height 15
type input "2023"
click at [406, 87] on label "No" at bounding box center [409, 91] width 7 height 8
click at [409, 87] on input "No" at bounding box center [411, 89] width 5 height 5
radio input "true"
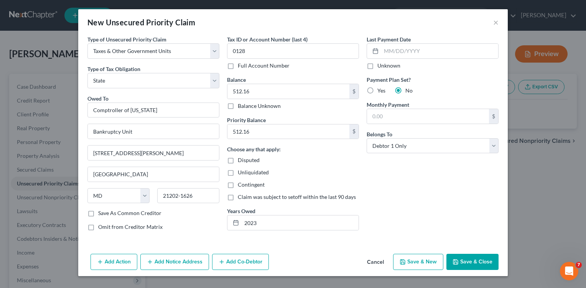
click at [416, 260] on button "Save & New" at bounding box center [418, 262] width 50 height 16
select select "0"
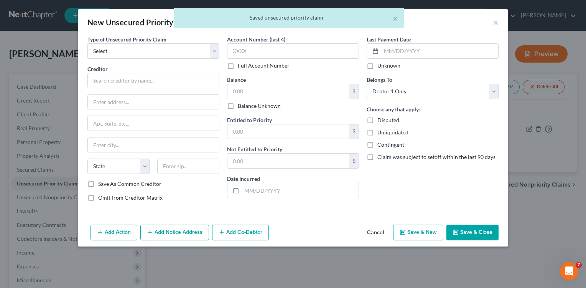
type input "0.00"
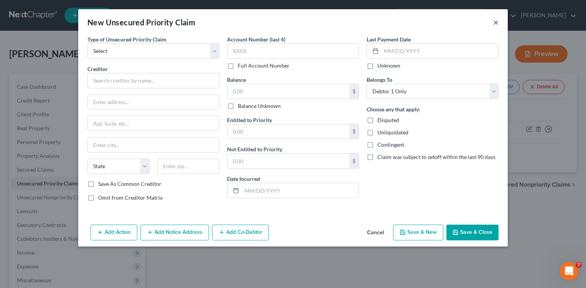
click at [495, 23] on button "×" at bounding box center [496, 22] width 5 height 9
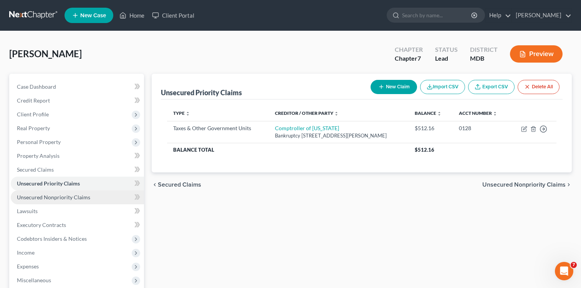
click at [73, 199] on span "Unsecured Nonpriority Claims" at bounding box center [53, 197] width 73 height 7
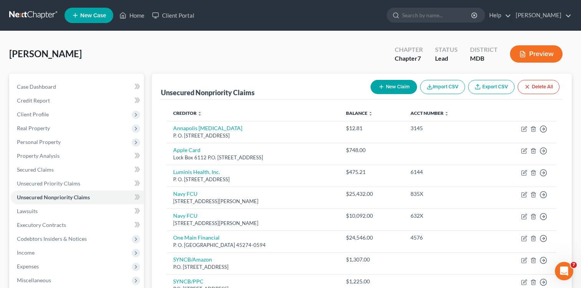
click at [390, 84] on button "New Claim" at bounding box center [393, 87] width 46 height 14
select select "0"
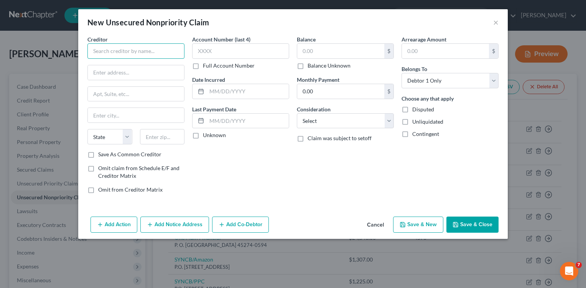
click at [175, 52] on input "text" at bounding box center [135, 50] width 97 height 15
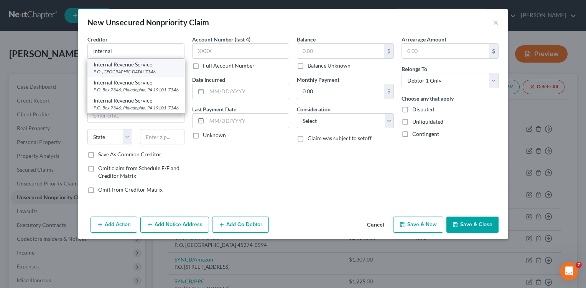
click at [141, 66] on div "Internal Revenue Service" at bounding box center [136, 65] width 85 height 8
type input "Internal Revenue Service"
type input "P.O. Box 7346"
type input "[GEOGRAPHIC_DATA]"
select select "39"
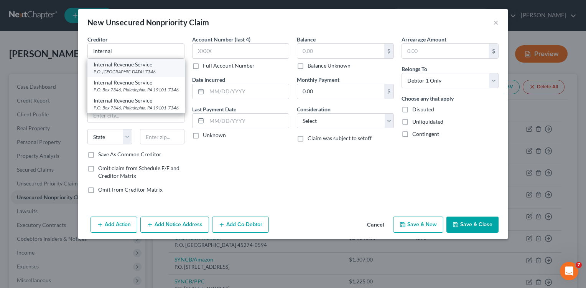
type input "19101-7346"
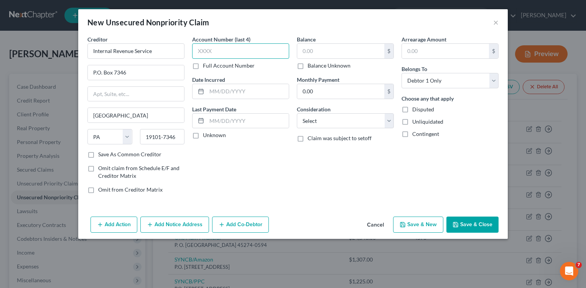
click at [201, 48] on input "text" at bounding box center [240, 50] width 97 height 15
type input "0391"
click at [326, 51] on input "text" at bounding box center [340, 51] width 87 height 15
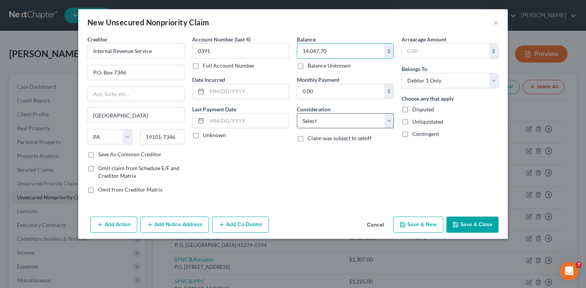
type input "14,047.70"
click at [389, 122] on select "Select Cable / Satellite Services Collection Agency Credit Card Debt Debt Couns…" at bounding box center [345, 120] width 97 height 15
select select "7"
click at [297, 113] on select "Select Cable / Satellite Services Collection Agency Credit Card Debt Debt Couns…" at bounding box center [345, 120] width 97 height 15
click at [474, 228] on button "Save & Close" at bounding box center [473, 224] width 52 height 16
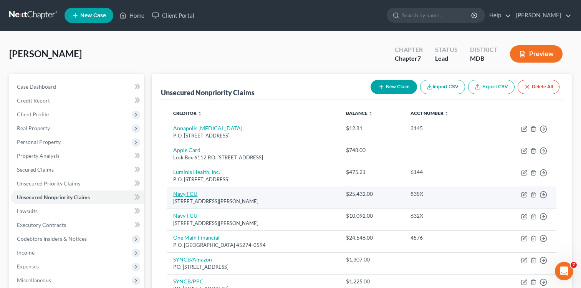
click at [191, 194] on link "Navy FCU" at bounding box center [185, 193] width 24 height 7
select select "48"
select select "2"
select select "0"
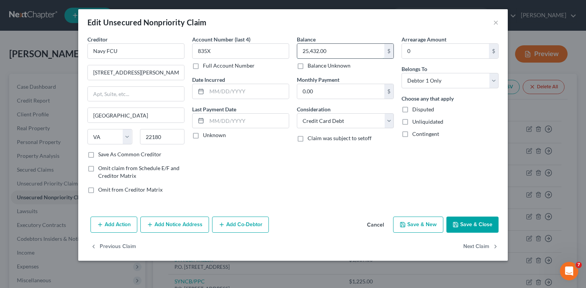
drag, startPoint x: 321, startPoint y: 51, endPoint x: 336, endPoint y: 51, distance: 14.6
click at [322, 51] on input "25,432.00" at bounding box center [340, 51] width 87 height 15
type input "25,432.73"
click at [491, 26] on div "Edit Unsecured Nonpriority Claim ×" at bounding box center [293, 22] width 430 height 26
click at [495, 24] on button "×" at bounding box center [496, 22] width 5 height 9
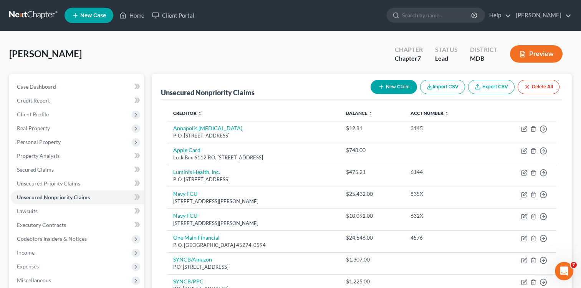
click at [386, 88] on button "New Claim" at bounding box center [393, 87] width 46 height 14
select select "0"
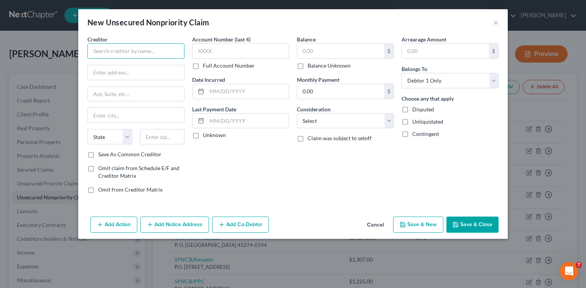
click at [159, 54] on input "text" at bounding box center [135, 50] width 97 height 15
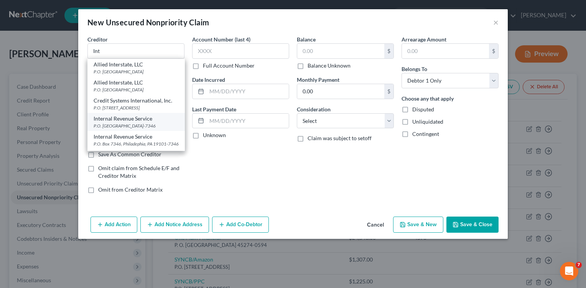
click at [134, 121] on div "Internal Revenue Service" at bounding box center [136, 119] width 85 height 8
type input "Internal Revenue Service"
type input "P.O. Box 7346"
type input "[GEOGRAPHIC_DATA]"
select select "39"
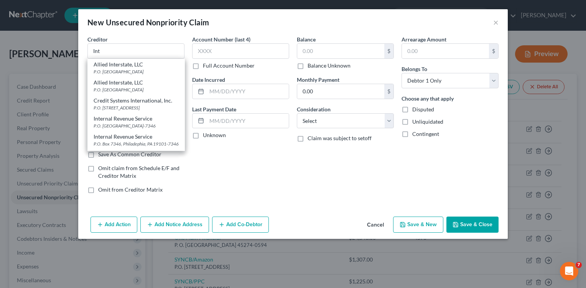
type input "19101-7346"
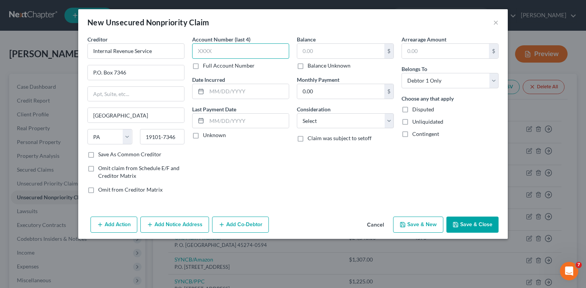
click at [203, 53] on input "text" at bounding box center [240, 50] width 97 height 15
type input "0389"
click at [299, 50] on input "text" at bounding box center [340, 51] width 87 height 15
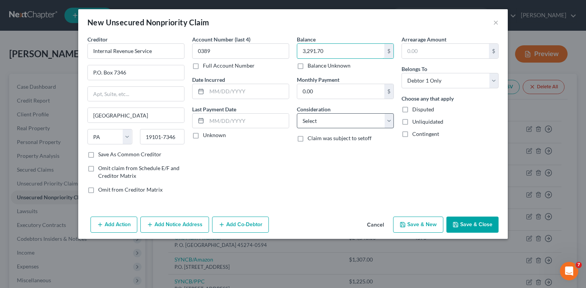
type input "3,291.70"
click at [390, 122] on select "Select Cable / Satellite Services Collection Agency Credit Card Debt Debt Couns…" at bounding box center [345, 120] width 97 height 15
select select "7"
click at [297, 113] on select "Select Cable / Satellite Services Collection Agency Credit Card Debt Debt Couns…" at bounding box center [345, 120] width 97 height 15
click at [472, 220] on button "Save & Close" at bounding box center [473, 224] width 52 height 16
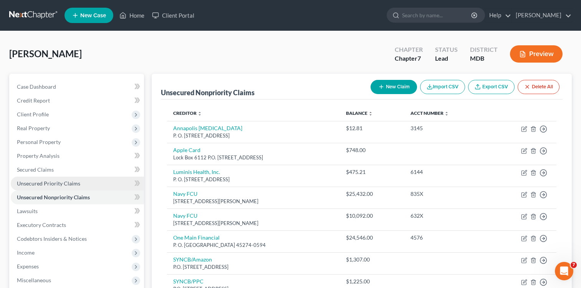
click at [64, 184] on span "Unsecured Priority Claims" at bounding box center [48, 183] width 63 height 7
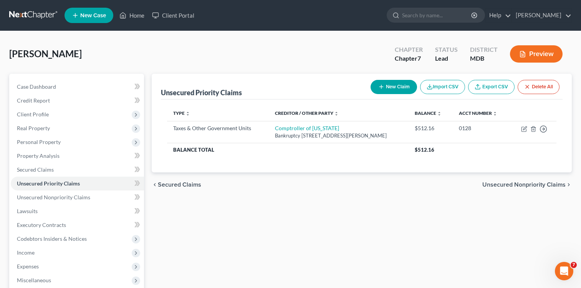
click at [390, 88] on button "New Claim" at bounding box center [393, 87] width 46 height 14
select select "0"
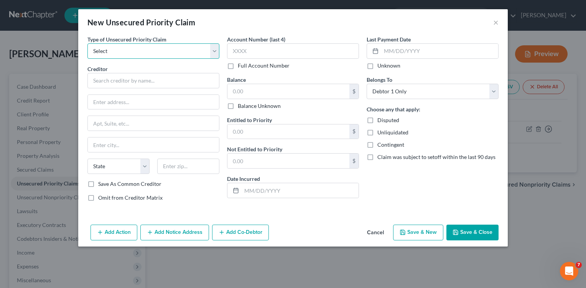
click at [210, 53] on select "Select Taxes & Other Government Units Domestic Support Obligations Extensions o…" at bounding box center [153, 50] width 132 height 15
select select "0"
click at [87, 43] on select "Select Taxes & Other Government Units Domestic Support Obligations Extensions o…" at bounding box center [153, 50] width 132 height 15
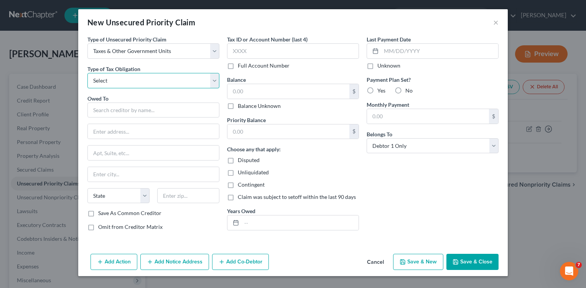
drag, startPoint x: 215, startPoint y: 79, endPoint x: 209, endPoint y: 75, distance: 6.9
click at [209, 75] on select "Select Federal City State Franchise Tax Board Other" at bounding box center [153, 80] width 132 height 15
select select "0"
click at [87, 73] on select "Select Federal City State Franchise Tax Board Other" at bounding box center [153, 80] width 132 height 15
click at [118, 109] on input "text" at bounding box center [153, 109] width 132 height 15
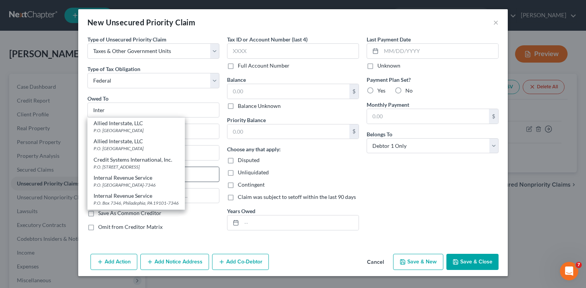
click at [135, 178] on div "Internal Revenue Service" at bounding box center [136, 178] width 85 height 8
type input "Internal Revenue Service"
type input "P.O. Box 7346"
type input "[GEOGRAPHIC_DATA]"
select select "39"
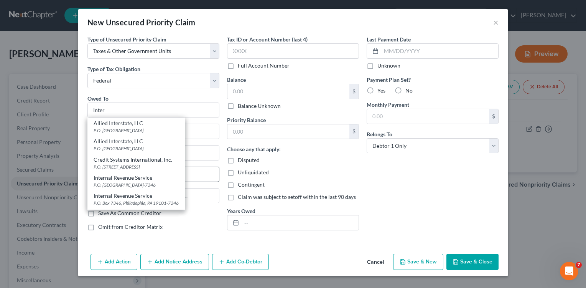
type input "19101-7346"
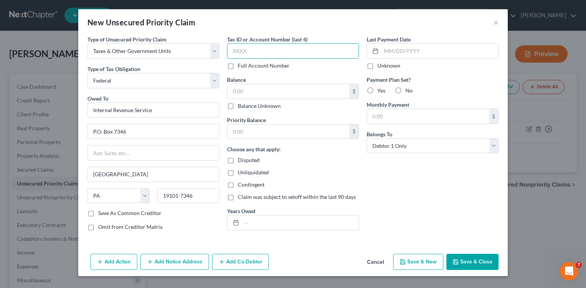
click at [234, 51] on input "text" at bounding box center [293, 50] width 132 height 15
type input "0391"
click at [269, 97] on input "text" at bounding box center [289, 91] width 122 height 15
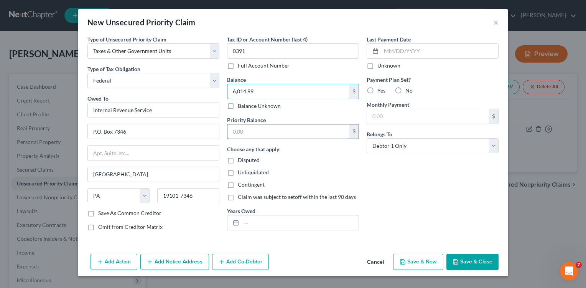
type input "6,014.99"
click at [258, 137] on input "text" at bounding box center [289, 131] width 122 height 15
type input "6"
type input "1,473.11"
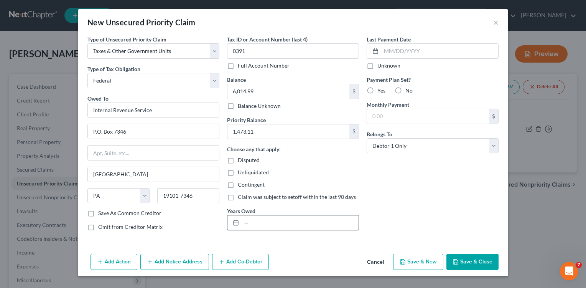
click at [274, 223] on input "text" at bounding box center [300, 222] width 117 height 15
type input "2022 and 2203"
click at [452, 199] on div "Last Payment Date Unknown Payment Plan Set? Yes No Monthly Payment $ Belongs To…" at bounding box center [433, 135] width 140 height 201
click at [237, 130] on input "1,473.11" at bounding box center [289, 131] width 122 height 15
type input "12,473.11"
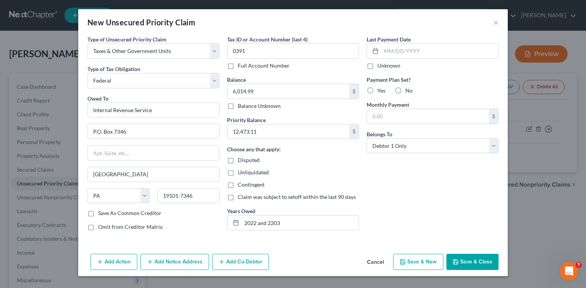
click at [343, 176] on div "Unliquidated" at bounding box center [293, 172] width 132 height 8
click at [256, 92] on input "6,014.99" at bounding box center [289, 91] width 122 height 15
type input "14,047.70"
drag, startPoint x: 484, startPoint y: 258, endPoint x: 476, endPoint y: 244, distance: 16.2
click at [477, 246] on div "New Unsecured Priority Claim × Type of Unsecured Priority Claim * Select Taxes …" at bounding box center [293, 142] width 430 height 267
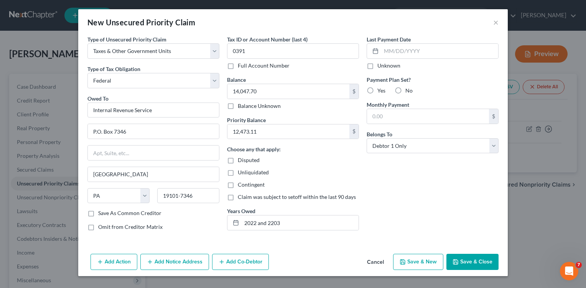
click at [479, 260] on button "Save & Close" at bounding box center [473, 262] width 52 height 16
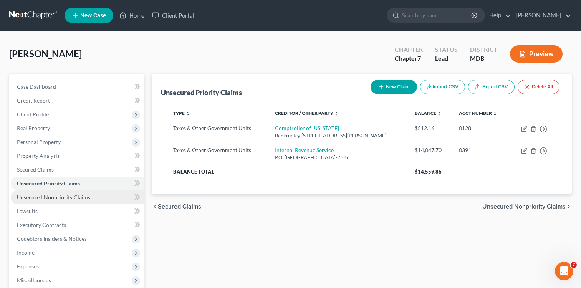
click at [54, 200] on link "Unsecured Nonpriority Claims" at bounding box center [77, 197] width 133 height 14
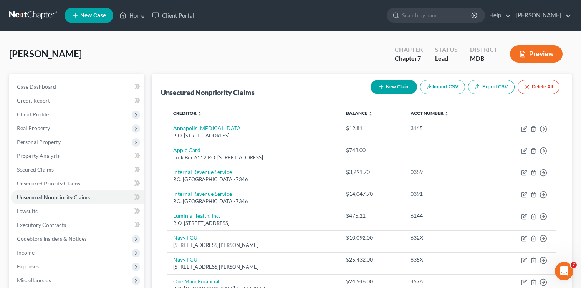
click at [401, 79] on div "New Claim Import CSV Export CSV Delete All" at bounding box center [464, 87] width 195 height 20
click at [385, 86] on button "New Claim" at bounding box center [393, 87] width 46 height 14
select select "0"
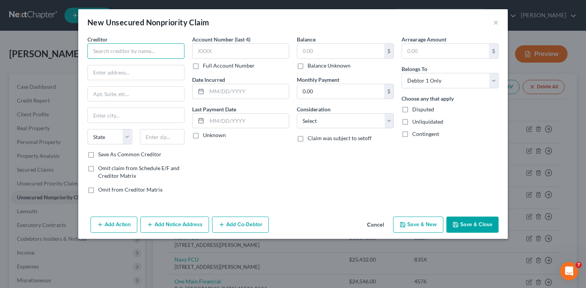
click at [166, 51] on input "text" at bounding box center [135, 50] width 97 height 15
click at [161, 45] on input "text" at bounding box center [135, 50] width 97 height 15
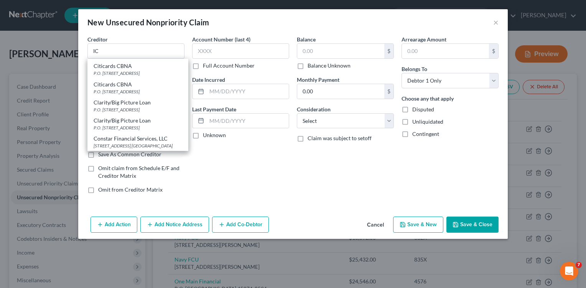
scroll to position [980, 0]
click at [106, 50] on input "IC" at bounding box center [135, 50] width 97 height 15
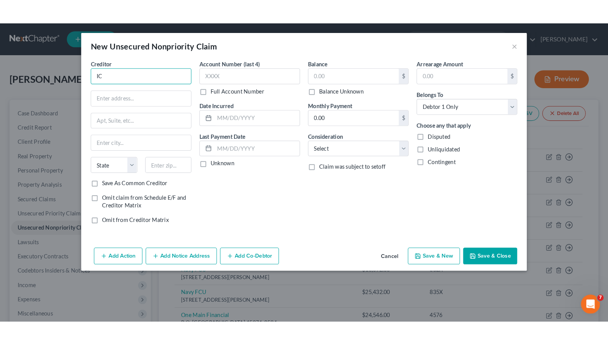
scroll to position [0, 0]
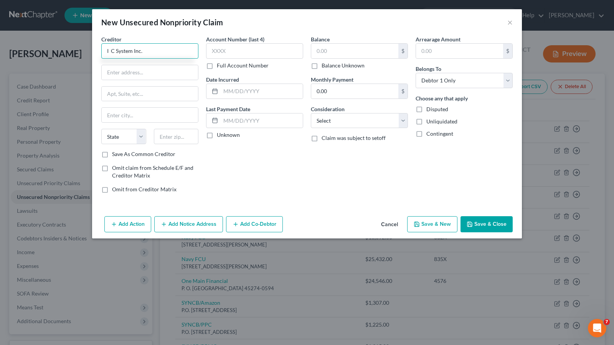
drag, startPoint x: 109, startPoint y: 51, endPoint x: 158, endPoint y: 62, distance: 50.3
click at [107, 51] on input "I C System Inc." at bounding box center [149, 50] width 97 height 15
click at [157, 59] on div "Creditor * I C System Inc. State [US_STATE] AK AR AZ CA CO CT DE DC [GEOGRAPHIC…" at bounding box center [149, 92] width 97 height 115
click at [157, 54] on input "I C System Inc." at bounding box center [149, 50] width 97 height 15
drag, startPoint x: 108, startPoint y: 52, endPoint x: 243, endPoint y: 69, distance: 136.5
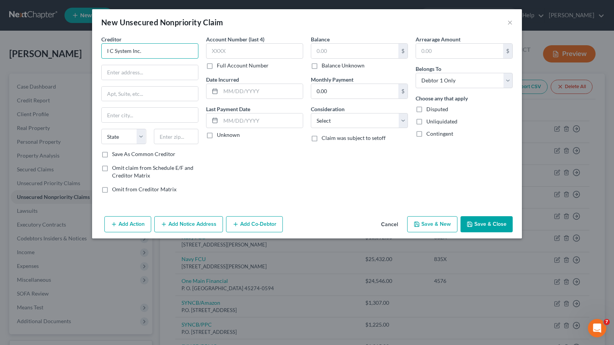
click at [110, 51] on input "I C System Inc." at bounding box center [149, 50] width 97 height 15
type input "IC System Inc."
click at [262, 170] on div "Account Number (last 4) Full Account Number Date Incurred Last Payment Date Unk…" at bounding box center [254, 117] width 105 height 164
click at [179, 68] on input "text" at bounding box center [150, 72] width 96 height 15
type input "P. O. Box 64319"
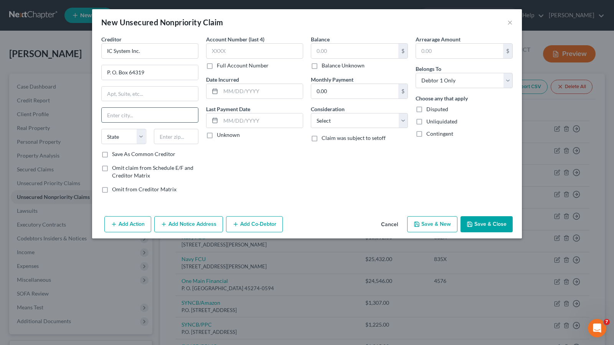
click at [169, 118] on input "text" at bounding box center [150, 115] width 96 height 15
type input "St. [PERSON_NAME]"
click at [141, 137] on select "State [US_STATE] AK AR AZ CA CO CT DE DC [GEOGRAPHIC_DATA] [GEOGRAPHIC_DATA] GU…" at bounding box center [123, 136] width 45 height 15
select select "21"
click at [101, 129] on select "State [US_STATE] AK AR AZ CA CO CT DE DC [GEOGRAPHIC_DATA] [GEOGRAPHIC_DATA] GU…" at bounding box center [123, 136] width 45 height 15
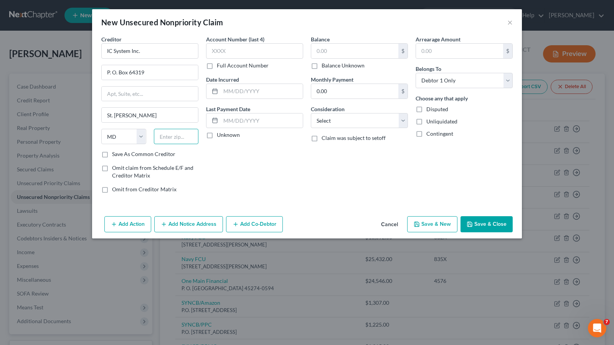
click at [163, 136] on input "text" at bounding box center [176, 136] width 45 height 15
type input "55164-0319"
click at [112, 155] on label "Save As Common Creditor" at bounding box center [143, 154] width 63 height 8
click at [115, 155] on input "Save As Common Creditor" at bounding box center [117, 152] width 5 height 5
checkbox input "true"
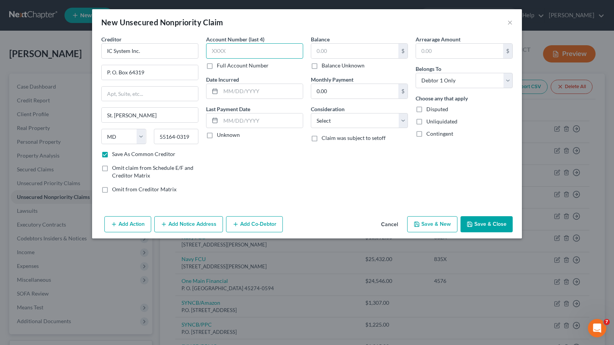
click at [266, 51] on input "text" at bounding box center [254, 50] width 97 height 15
type input "8548"
click at [344, 54] on input "text" at bounding box center [354, 51] width 87 height 15
type input "838.54"
click at [404, 122] on select "Select Cable / Satellite Services Collection Agency Credit Card Debt Debt Couns…" at bounding box center [359, 120] width 97 height 15
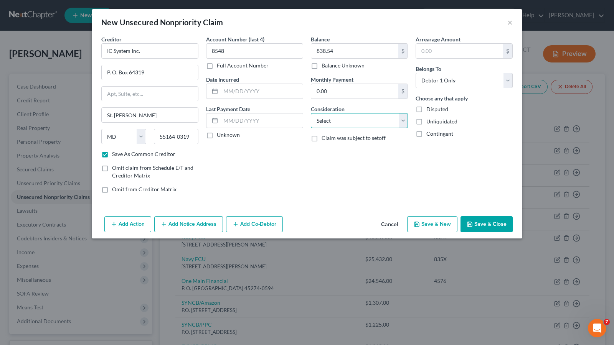
select select "7"
click at [311, 113] on select "Select Cable / Satellite Services Collection Agency Credit Card Debt Debt Couns…" at bounding box center [359, 120] width 97 height 15
click at [310, 173] on div "Balance 838.54 $ Balance Unknown Balance Undetermined 838.54 $ Balance Unknown …" at bounding box center [359, 117] width 105 height 164
click at [497, 226] on button "Save & Close" at bounding box center [486, 224] width 52 height 16
checkbox input "false"
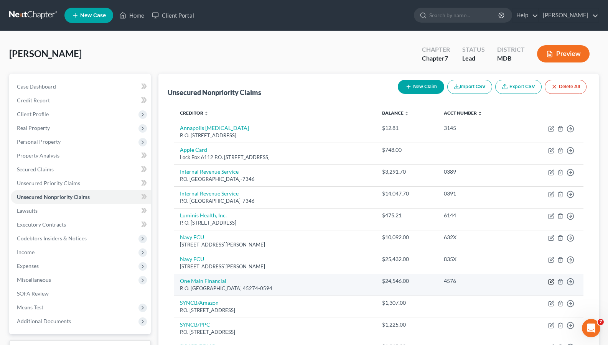
click at [551, 284] on icon "button" at bounding box center [551, 282] width 6 height 6
select select "15"
select select "4"
select select "0"
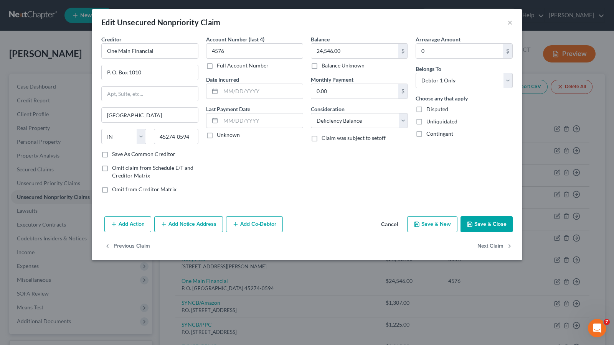
click at [485, 224] on button "Save & Close" at bounding box center [486, 224] width 52 height 16
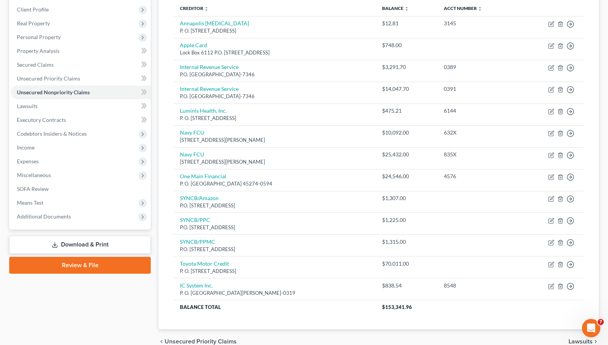
scroll to position [75, 0]
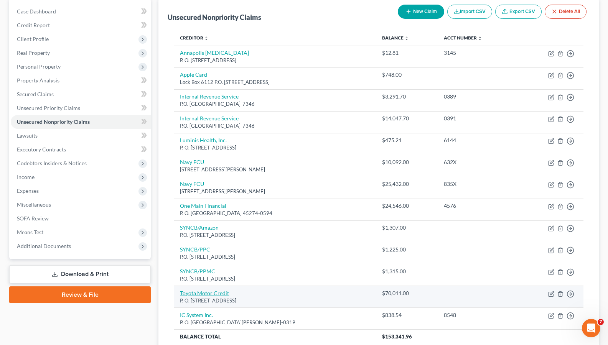
click at [218, 287] on link "Toyota Motor Credit" at bounding box center [204, 293] width 49 height 7
select select "16"
select select "4"
select select "0"
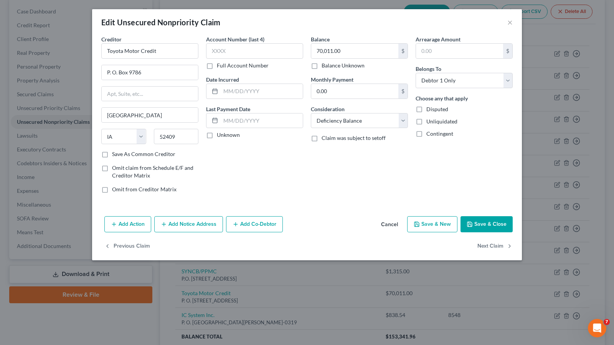
click at [481, 229] on button "Save & Close" at bounding box center [486, 224] width 52 height 16
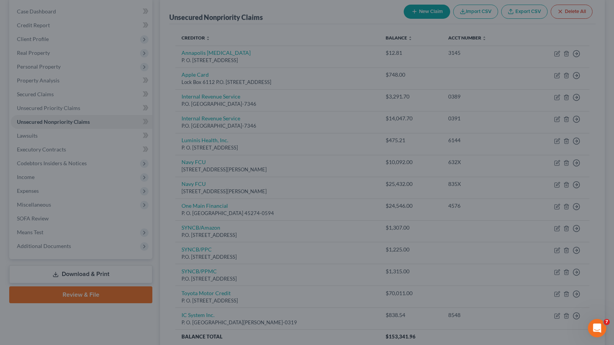
type input "0"
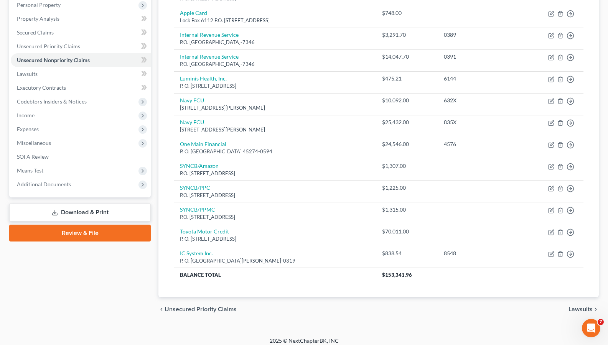
scroll to position [143, 0]
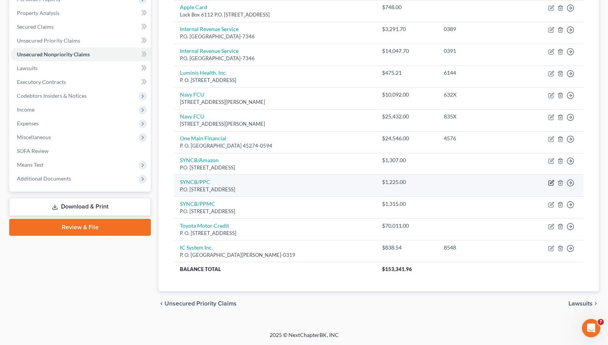
click at [550, 184] on icon "button" at bounding box center [551, 183] width 6 height 6
select select "39"
select select "2"
select select "0"
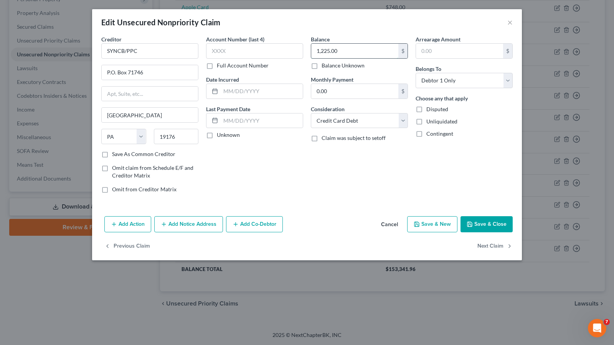
click at [342, 54] on input "1,225.00" at bounding box center [354, 51] width 87 height 15
type input "1,225.95"
click at [242, 55] on input "text" at bounding box center [254, 50] width 97 height 15
type input "4711"
click at [297, 203] on div "Creditor * SYNCB/PPC P.O. [GEOGRAPHIC_DATA] [US_STATE] AK AR AZ CA CO CT DE DC …" at bounding box center [307, 124] width 430 height 178
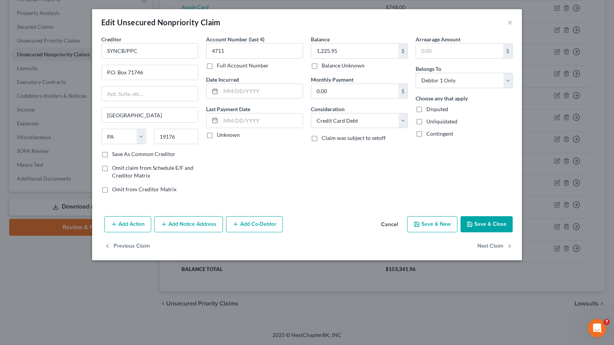
click at [499, 226] on button "Save & Close" at bounding box center [486, 224] width 52 height 16
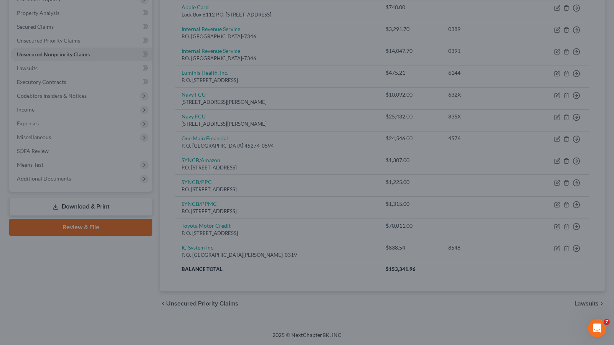
type input "0"
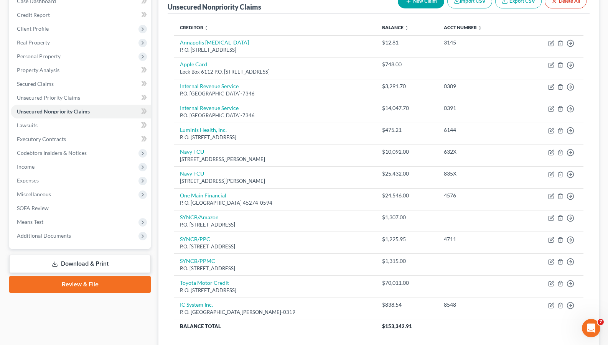
scroll to position [85, 0]
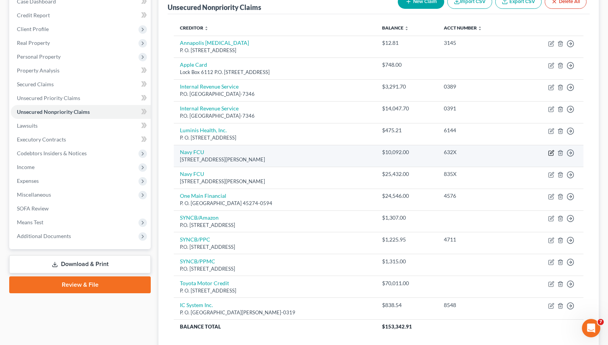
click at [549, 153] on icon "button" at bounding box center [551, 153] width 5 height 5
select select "48"
select select "2"
select select "0"
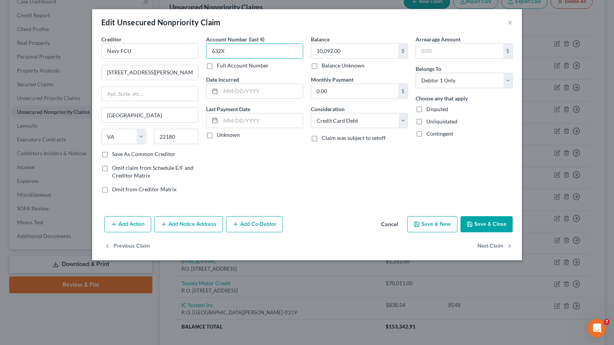
click at [228, 55] on input "632X" at bounding box center [254, 50] width 97 height 15
type input "6328"
click at [490, 230] on button "Save & Close" at bounding box center [486, 224] width 52 height 16
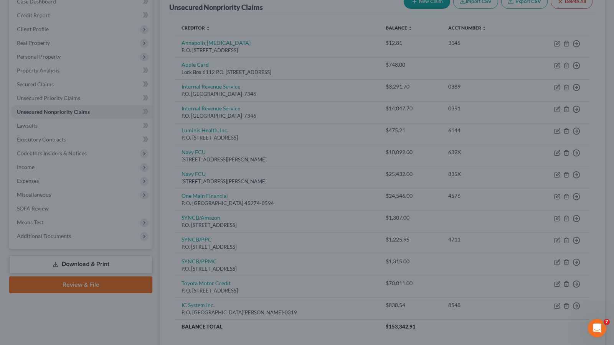
type input "0"
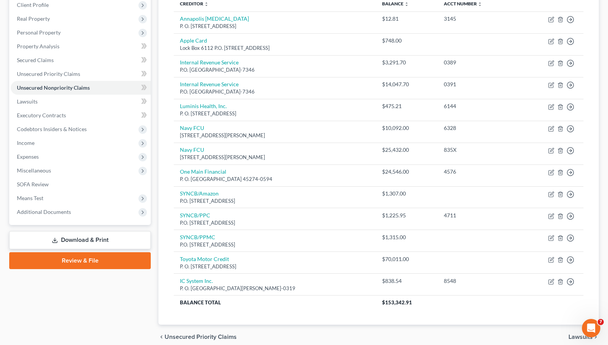
scroll to position [143, 0]
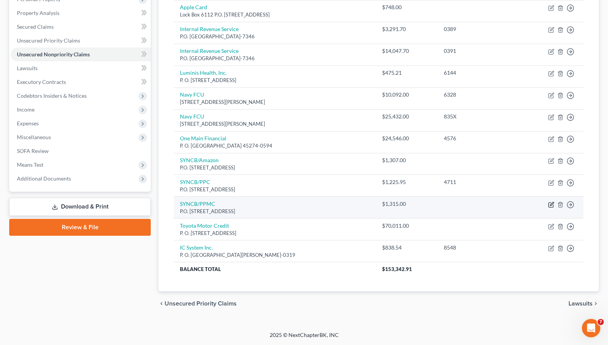
click at [551, 205] on icon "button" at bounding box center [551, 203] width 3 height 3
select select "39"
select select "2"
select select "0"
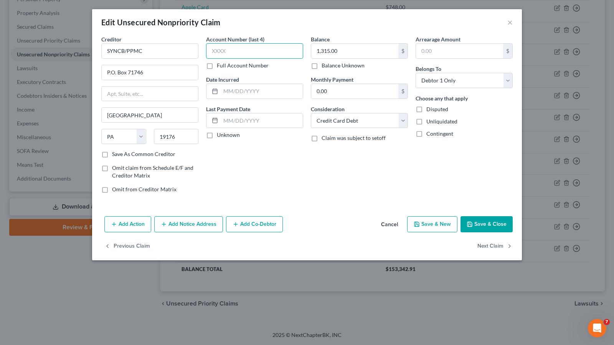
click at [219, 55] on input "text" at bounding box center [254, 50] width 97 height 15
click at [508, 21] on button "×" at bounding box center [509, 22] width 5 height 9
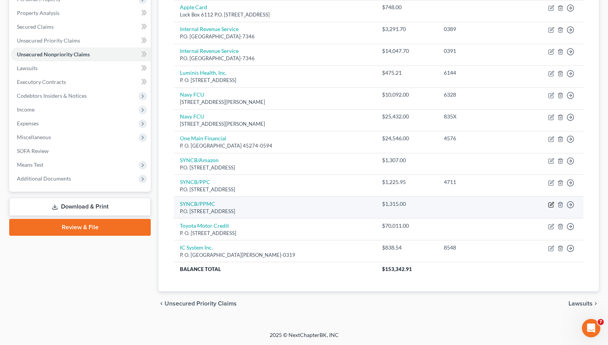
click at [551, 206] on icon "button" at bounding box center [551, 205] width 6 height 6
select select "39"
select select "2"
select select "0"
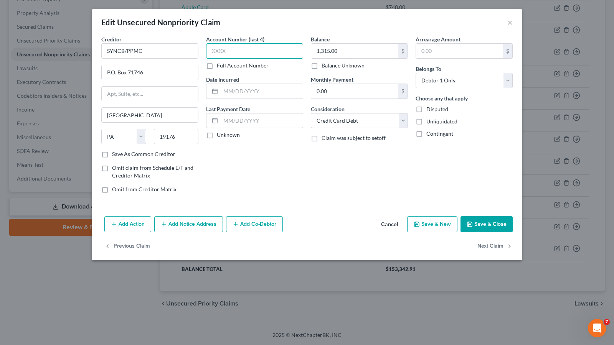
drag, startPoint x: 233, startPoint y: 46, endPoint x: 231, endPoint y: 50, distance: 4.5
click at [231, 50] on input "text" at bounding box center [254, 50] width 97 height 15
type input "0924"
click at [429, 226] on button "Save & New" at bounding box center [432, 224] width 50 height 16
select select "0"
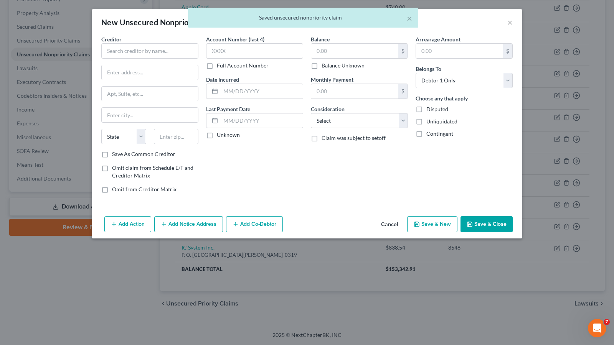
type input "0"
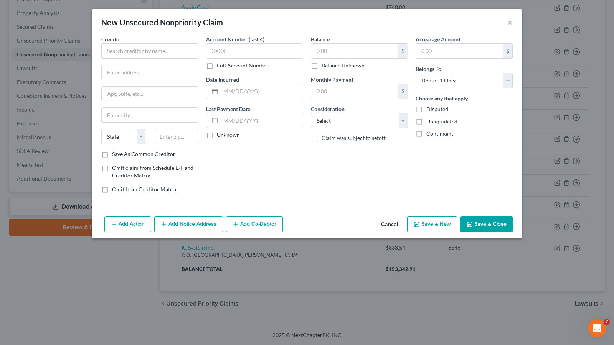
click at [434, 227] on button "Save & New" at bounding box center [432, 224] width 50 height 16
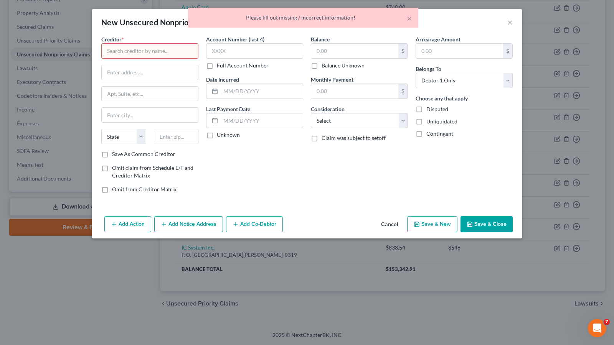
click at [185, 58] on input "text" at bounding box center [149, 50] width 97 height 15
click at [181, 33] on div "New Unsecured Nonpriority Claim ×" at bounding box center [307, 22] width 430 height 26
click at [188, 53] on input "text" at bounding box center [149, 50] width 97 height 15
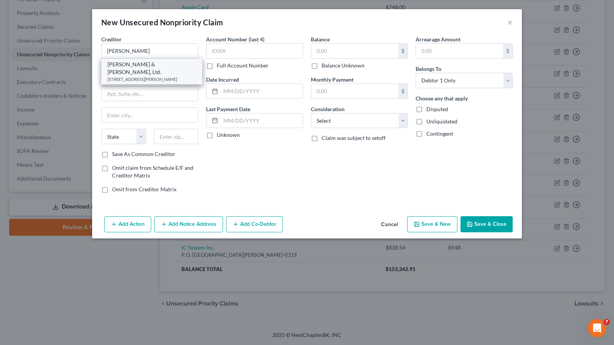
click at [153, 76] on div "[STREET_ADDRESS][PERSON_NAME]" at bounding box center [151, 79] width 89 height 7
type input "[PERSON_NAME] & [PERSON_NAME], Ltd."
type input "[STREET_ADDRESS][PERSON_NAME]"
type input "[GEOGRAPHIC_DATA]"
select select "14"
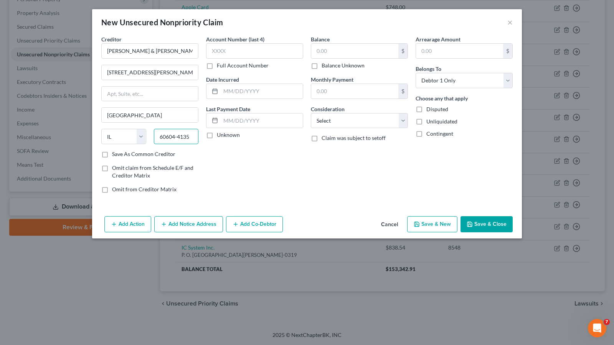
drag, startPoint x: 178, startPoint y: 136, endPoint x: 188, endPoint y: 134, distance: 11.0
click at [178, 136] on input "60604-4135" at bounding box center [176, 136] width 45 height 15
type input "60604-3589"
click at [196, 69] on input "[STREET_ADDRESS][PERSON_NAME]" at bounding box center [150, 72] width 96 height 15
type input "[STREET_ADDRESS][PERSON_NAME]"
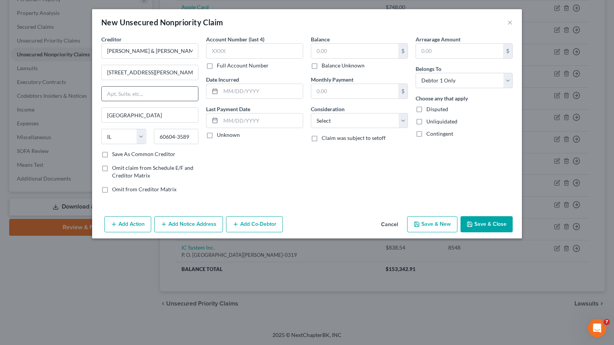
click at [163, 89] on input "text" at bounding box center [150, 94] width 96 height 15
type input "Suite 650"
click at [112, 155] on label "Save As Common Creditor" at bounding box center [143, 154] width 63 height 8
click at [115, 155] on input "Save As Common Creditor" at bounding box center [117, 152] width 5 height 5
checkbox input "true"
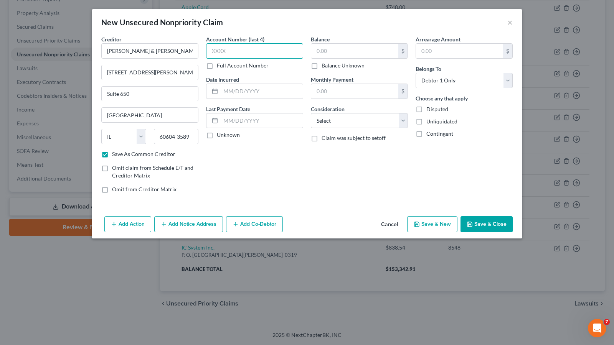
click at [243, 55] on input "text" at bounding box center [254, 50] width 97 height 15
type input "4094"
click at [348, 53] on input "text" at bounding box center [354, 51] width 87 height 15
type input "3,318.00"
click at [404, 122] on select "Select Cable / Satellite Services Collection Agency Credit Card Debt Debt Couns…" at bounding box center [359, 120] width 97 height 15
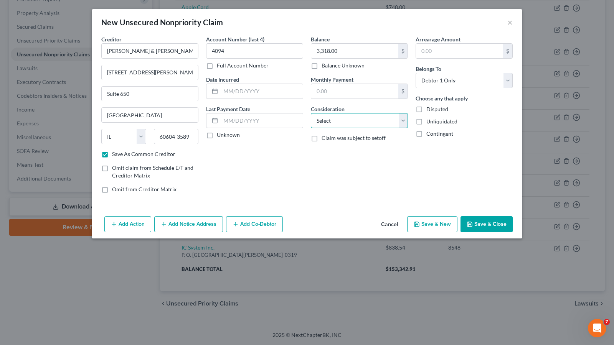
select select "1"
click at [311, 113] on select "Select Cable / Satellite Services Collection Agency Credit Card Debt Debt Couns…" at bounding box center [359, 120] width 97 height 15
click at [257, 167] on div "Account Number (last 4) 4094 Full Account Number Date Incurred Last Payment Dat…" at bounding box center [254, 117] width 105 height 164
click at [493, 225] on button "Save & Close" at bounding box center [486, 224] width 52 height 16
checkbox input "false"
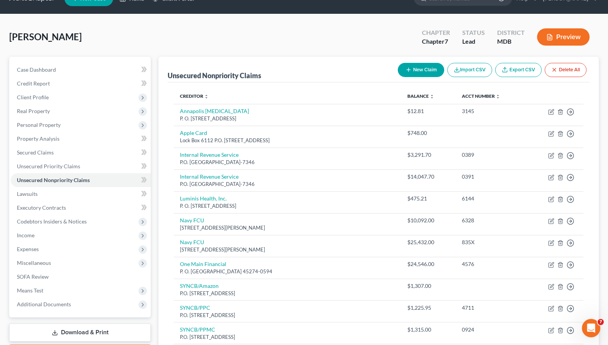
scroll to position [0, 0]
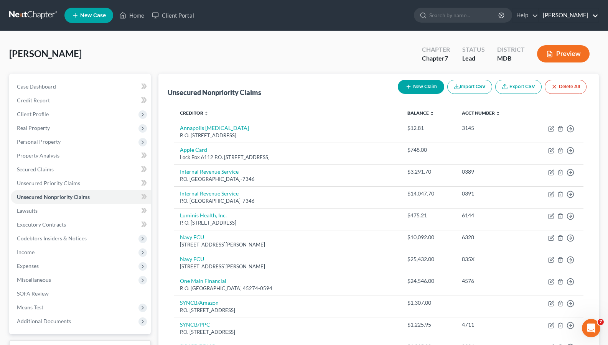
click at [586, 15] on link "[PERSON_NAME]" at bounding box center [568, 15] width 59 height 14
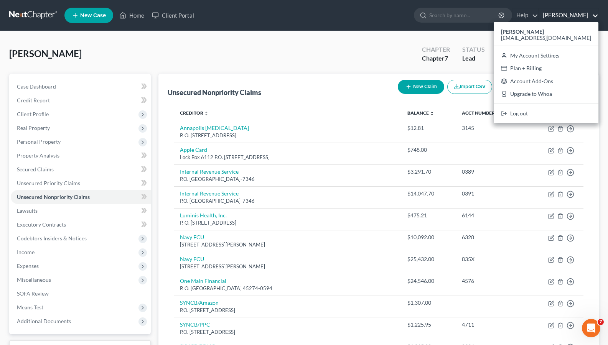
click at [314, 68] on div "[PERSON_NAME] Upgraded Chapter Chapter 7 Status Lead District MDB Preview" at bounding box center [304, 56] width 590 height 33
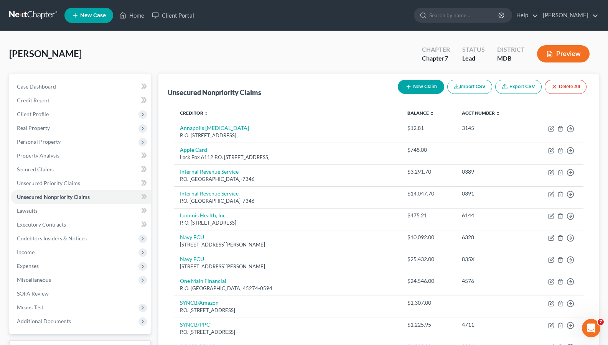
click at [586, 7] on ul "New Case Home Client Portal - No Result - See all results Or Press Enter... Hel…" at bounding box center [331, 15] width 535 height 20
click at [538, 16] on link "Help" at bounding box center [526, 15] width 26 height 14
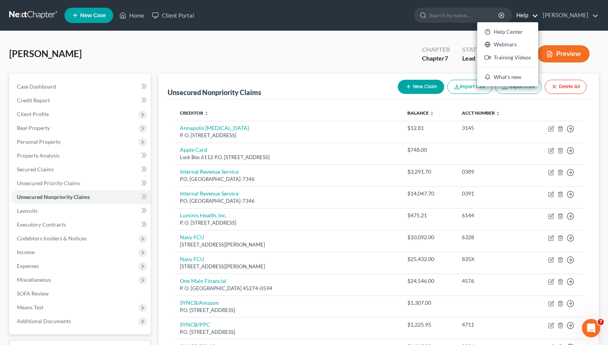
click at [557, 33] on div "[PERSON_NAME] Upgraded Chapter Chapter 7 Status Lead District MDB Preview Petit…" at bounding box center [304, 263] width 608 height 465
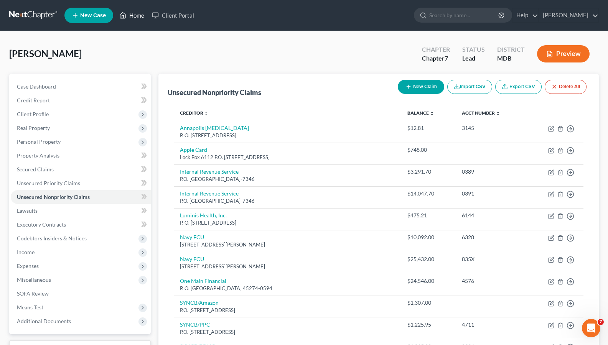
click at [133, 13] on link "Home" at bounding box center [132, 15] width 33 height 14
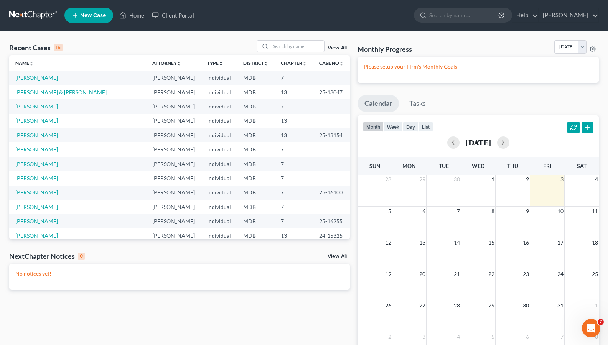
click at [586, 5] on nav "Home New Case Client Portal [PERSON_NAME] [EMAIL_ADDRESS][DOMAIN_NAME] My Accou…" at bounding box center [304, 15] width 608 height 31
click at [220, 287] on div "Recent Cases 15 View All Name unfold_more expand_more expand_less Attorney unfo…" at bounding box center [179, 208] width 348 height 337
click at [510, 142] on button "button" at bounding box center [503, 143] width 12 height 12
click at [510, 138] on button "button" at bounding box center [503, 143] width 12 height 12
click at [447, 142] on button "button" at bounding box center [453, 143] width 12 height 12
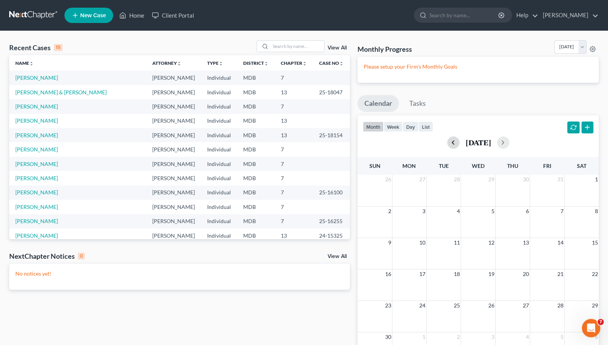
click at [447, 142] on button "button" at bounding box center [453, 143] width 12 height 12
drag, startPoint x: 229, startPoint y: 20, endPoint x: 227, endPoint y: 16, distance: 4.8
click at [229, 19] on ul "New Case Home Client Portal - No Result - See all results Or Press Enter... Hel…" at bounding box center [331, 15] width 535 height 20
click at [134, 12] on link "Home" at bounding box center [132, 15] width 33 height 14
click at [76, 11] on icon at bounding box center [75, 15] width 7 height 9
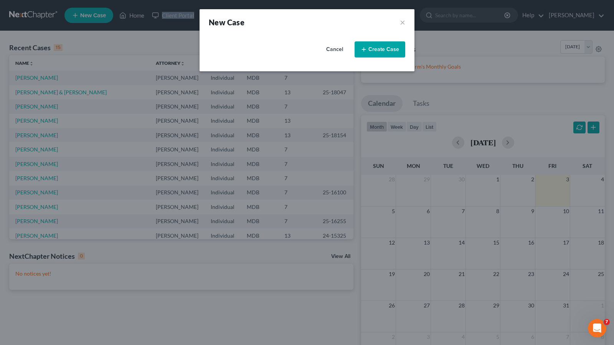
select select "38"
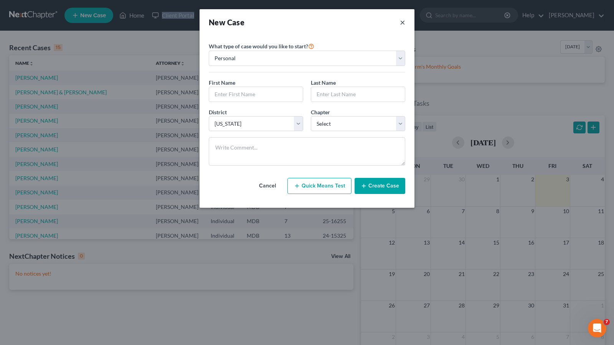
click at [401, 23] on button "×" at bounding box center [402, 22] width 5 height 11
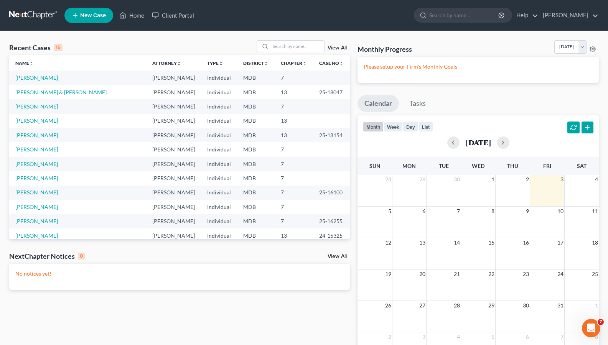
click at [106, 287] on div "Recent Cases 15 View All Name unfold_more expand_more expand_less Attorney unfo…" at bounding box center [179, 208] width 348 height 337
